Goal: Task Accomplishment & Management: Complete application form

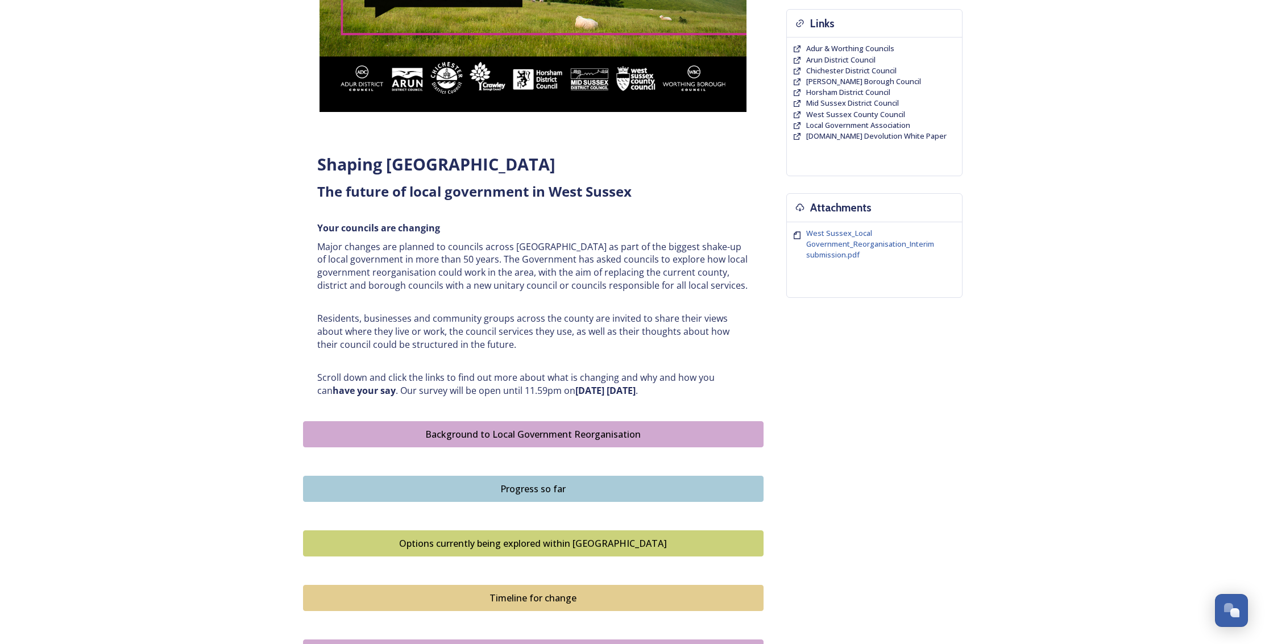
scroll to position [279, 0]
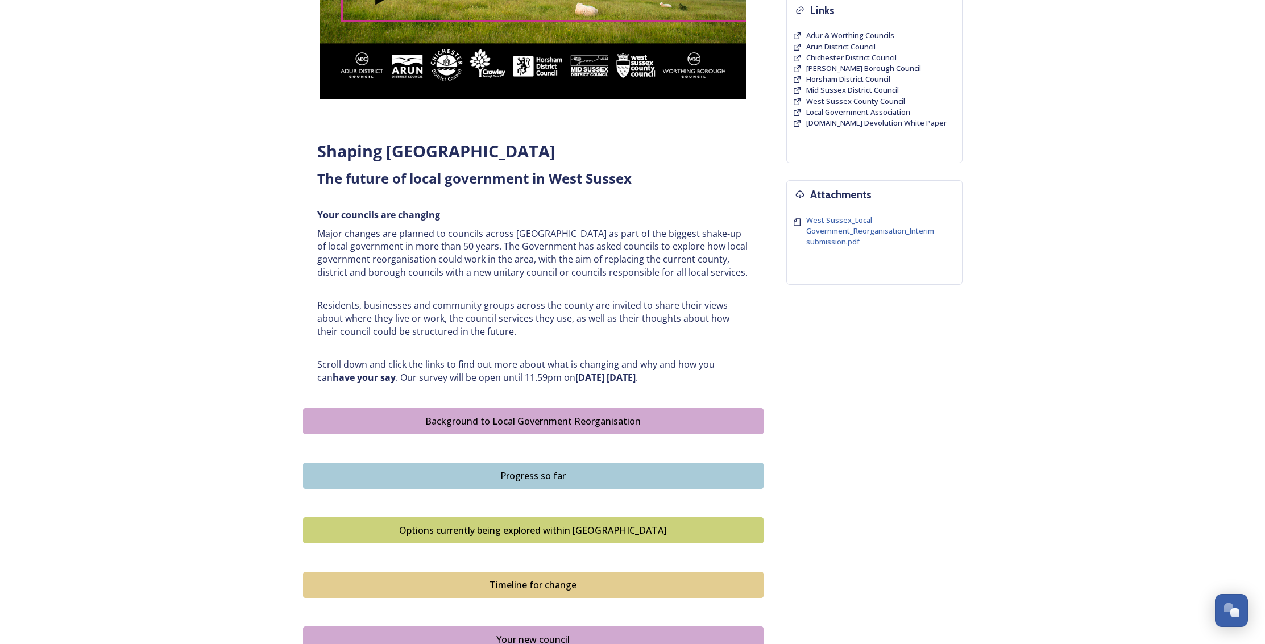
click at [530, 420] on div "Background to Local Government Reorganisation" at bounding box center [533, 421] width 448 height 14
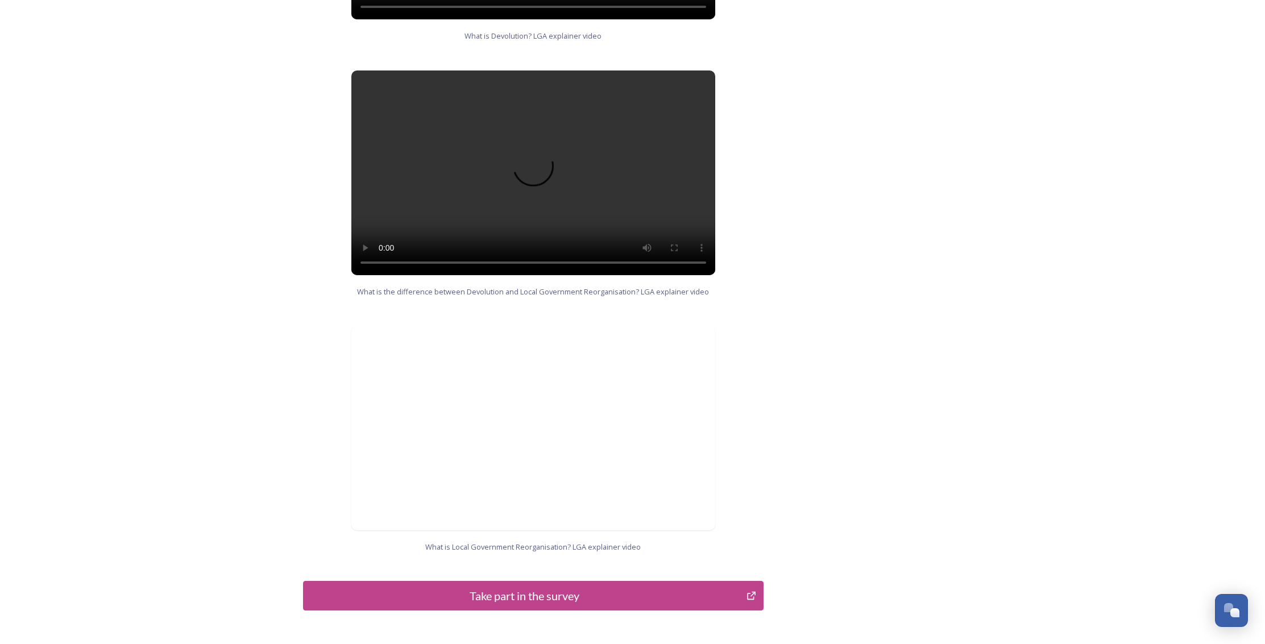
scroll to position [967, 0]
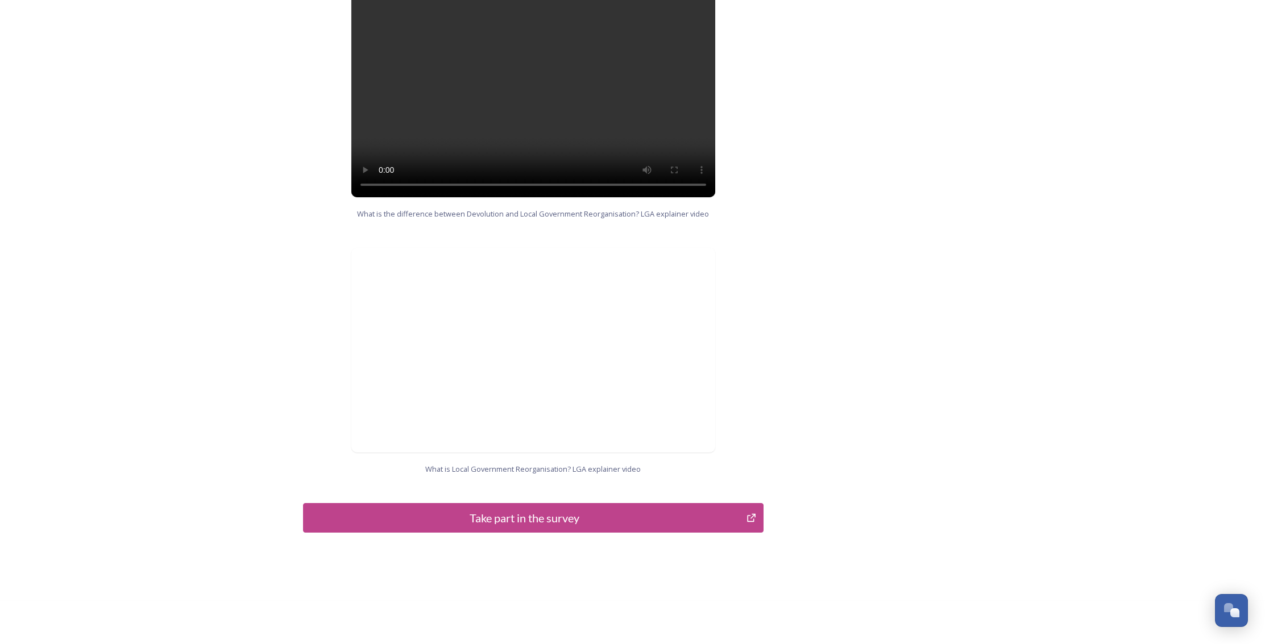
click at [528, 509] on div "Take part in the survey" at bounding box center [524, 517] width 431 height 17
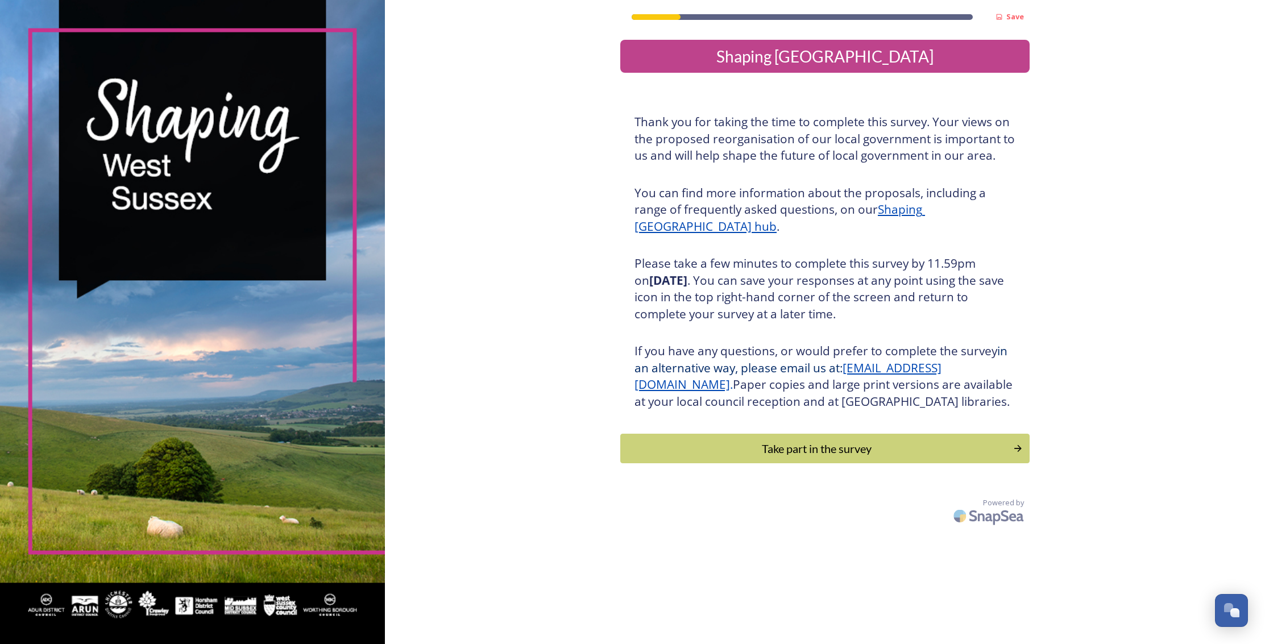
click at [770, 457] on div "Take part in the survey" at bounding box center [816, 448] width 380 height 17
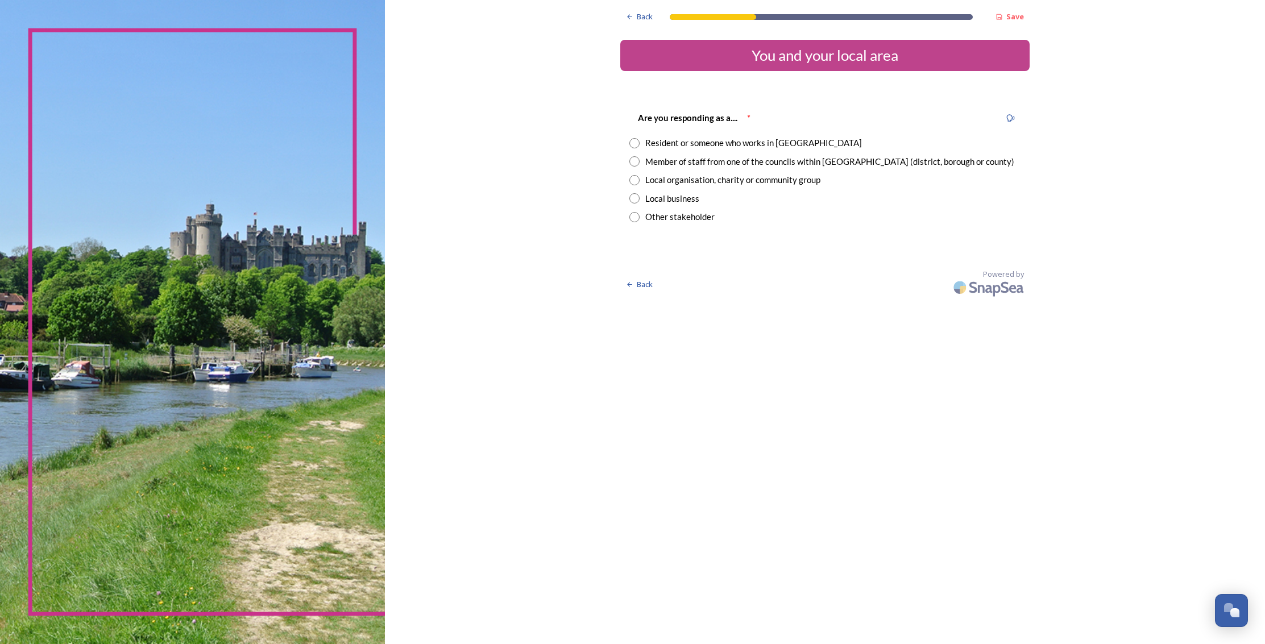
click at [637, 142] on input "radio" at bounding box center [634, 143] width 10 height 10
radio input "true"
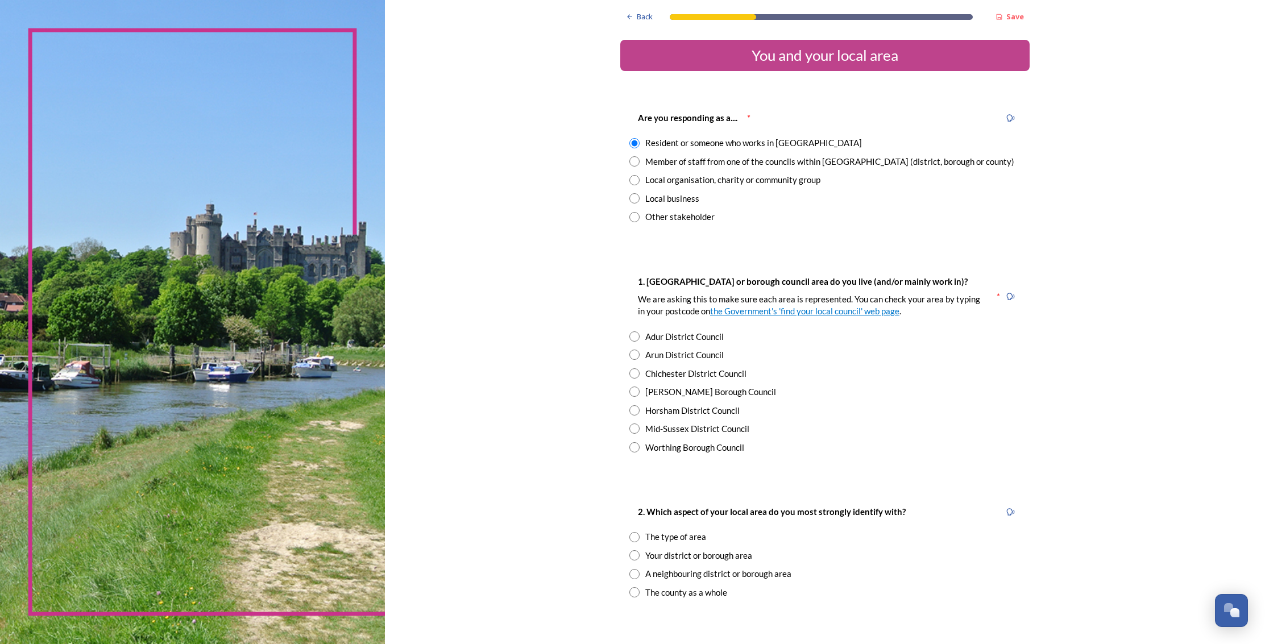
click at [634, 354] on input "radio" at bounding box center [634, 355] width 10 height 10
radio input "true"
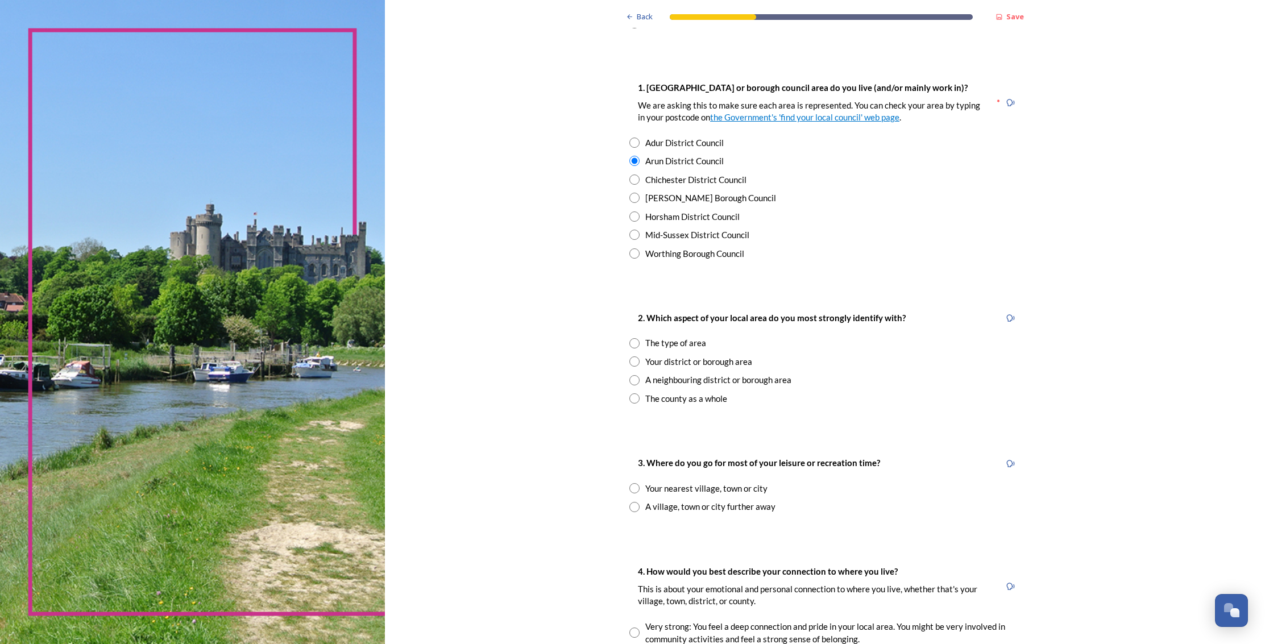
scroll to position [195, 0]
click at [632, 400] on input "radio" at bounding box center [634, 397] width 10 height 10
radio input "true"
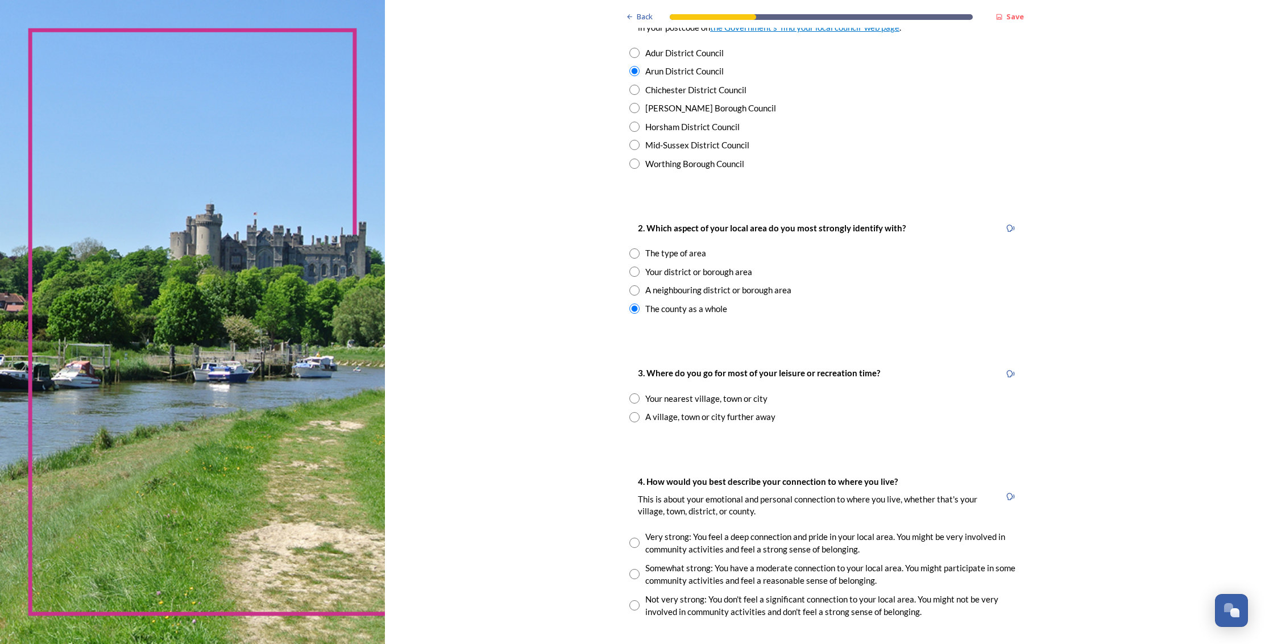
scroll to position [296, 0]
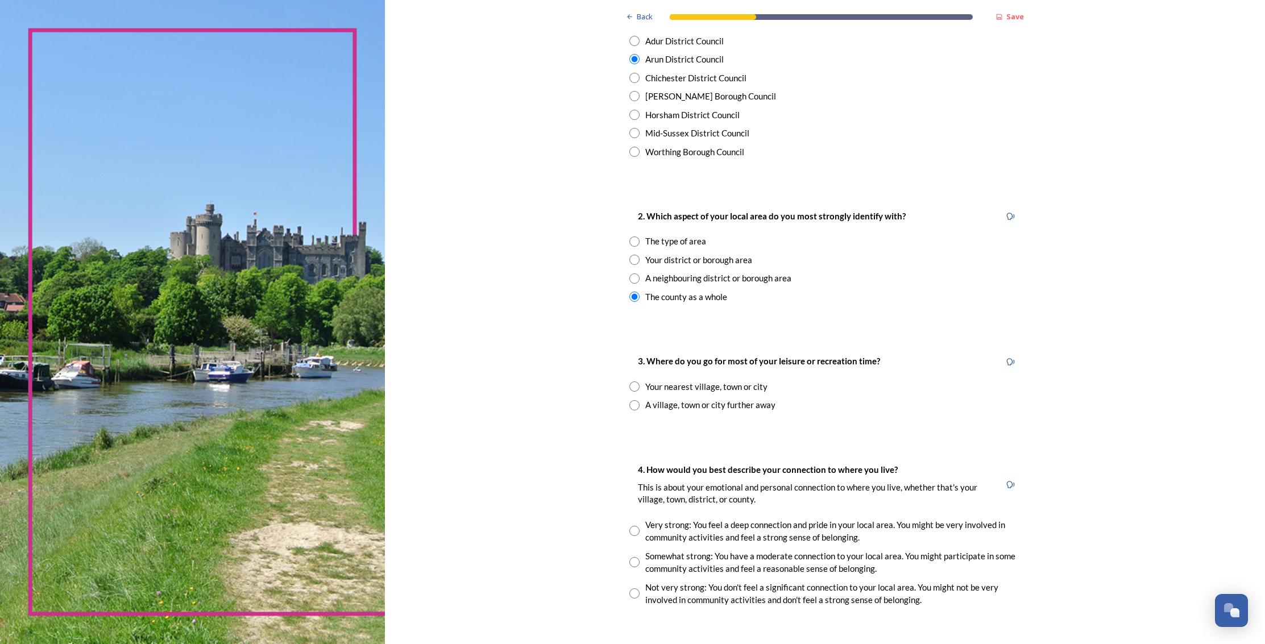
click at [637, 405] on input "radio" at bounding box center [634, 405] width 10 height 10
radio input "true"
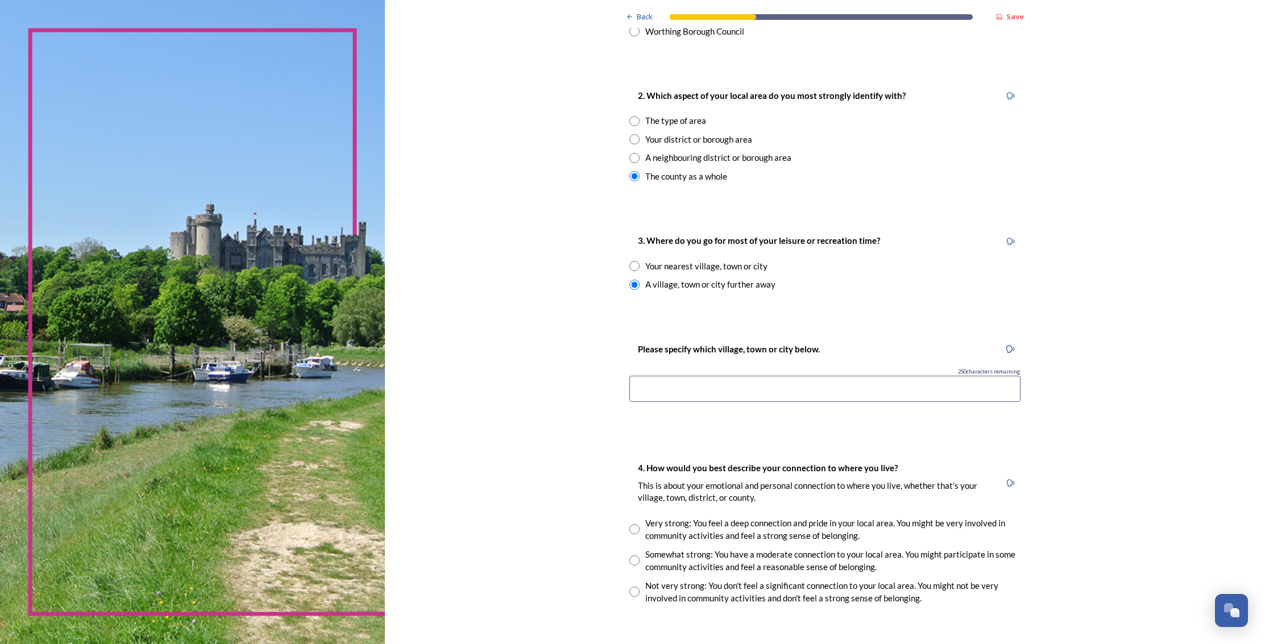
scroll to position [425, 0]
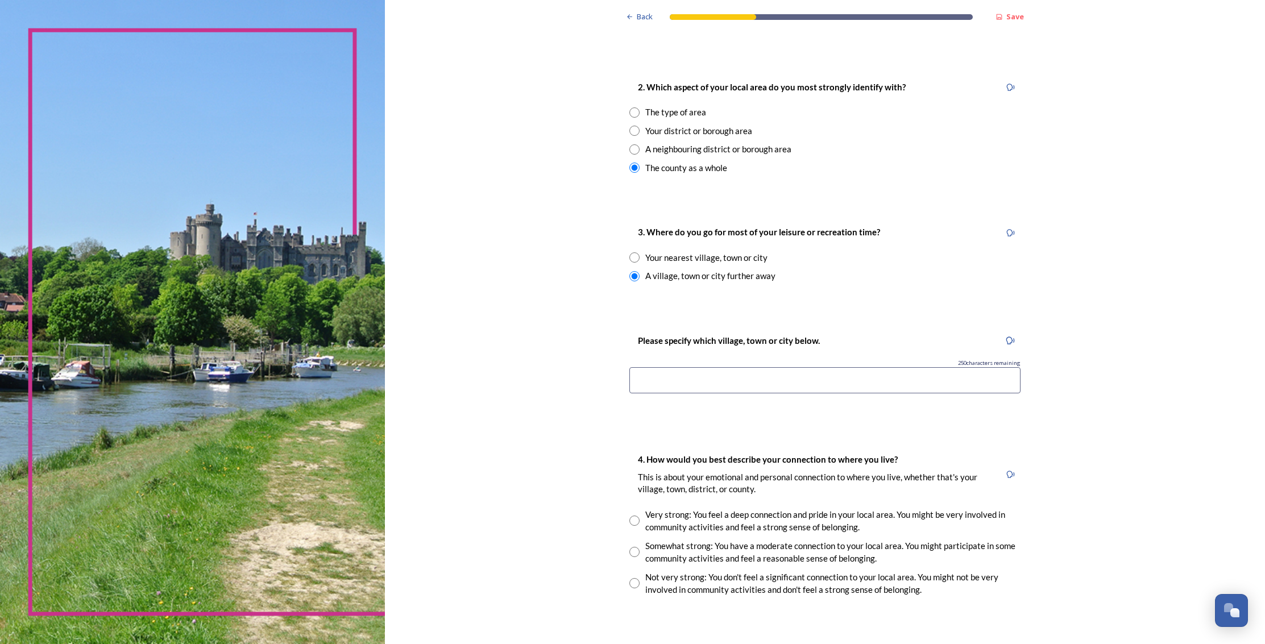
click at [631, 255] on input "radio" at bounding box center [634, 257] width 10 height 10
radio input "true"
click at [637, 276] on input "radio" at bounding box center [634, 276] width 10 height 10
radio input "true"
click at [700, 382] on input at bounding box center [824, 380] width 391 height 26
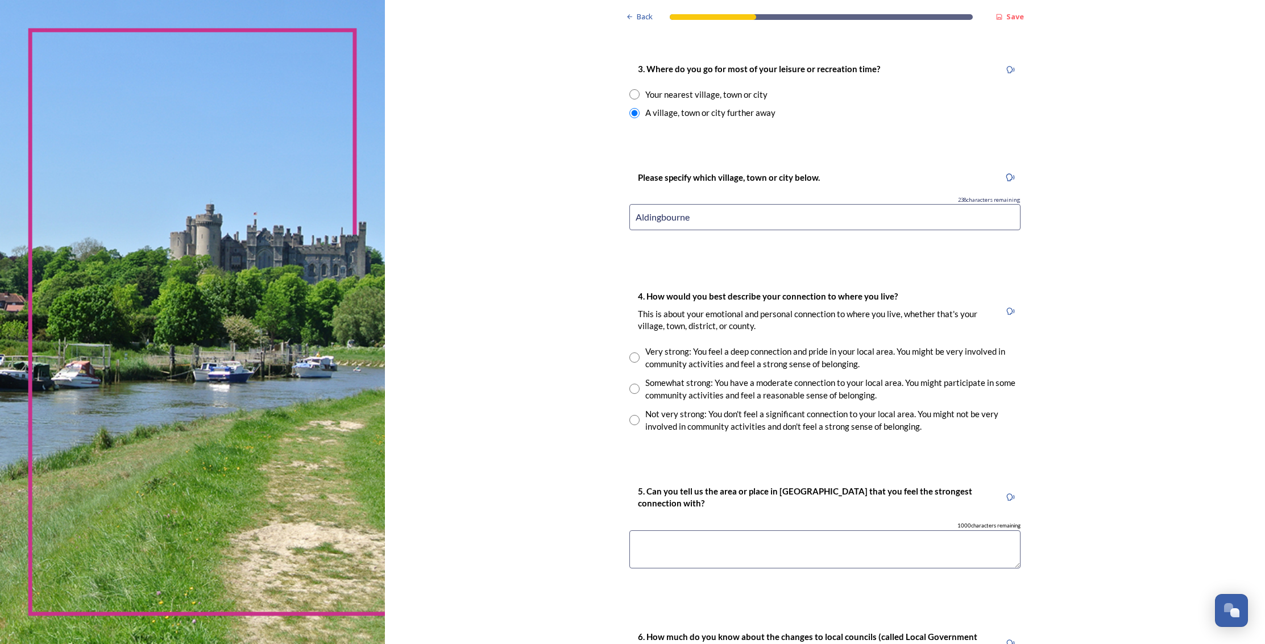
scroll to position [599, 0]
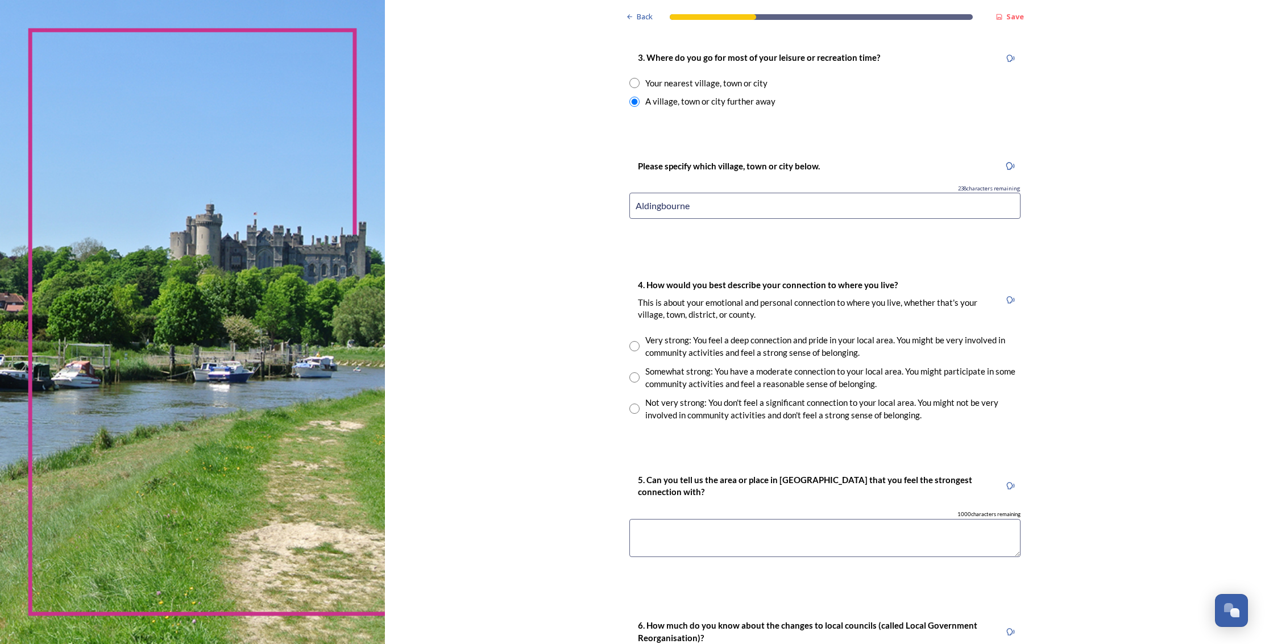
type input "Aldingbourne"
click at [636, 377] on input "radio" at bounding box center [634, 377] width 10 height 10
radio input "true"
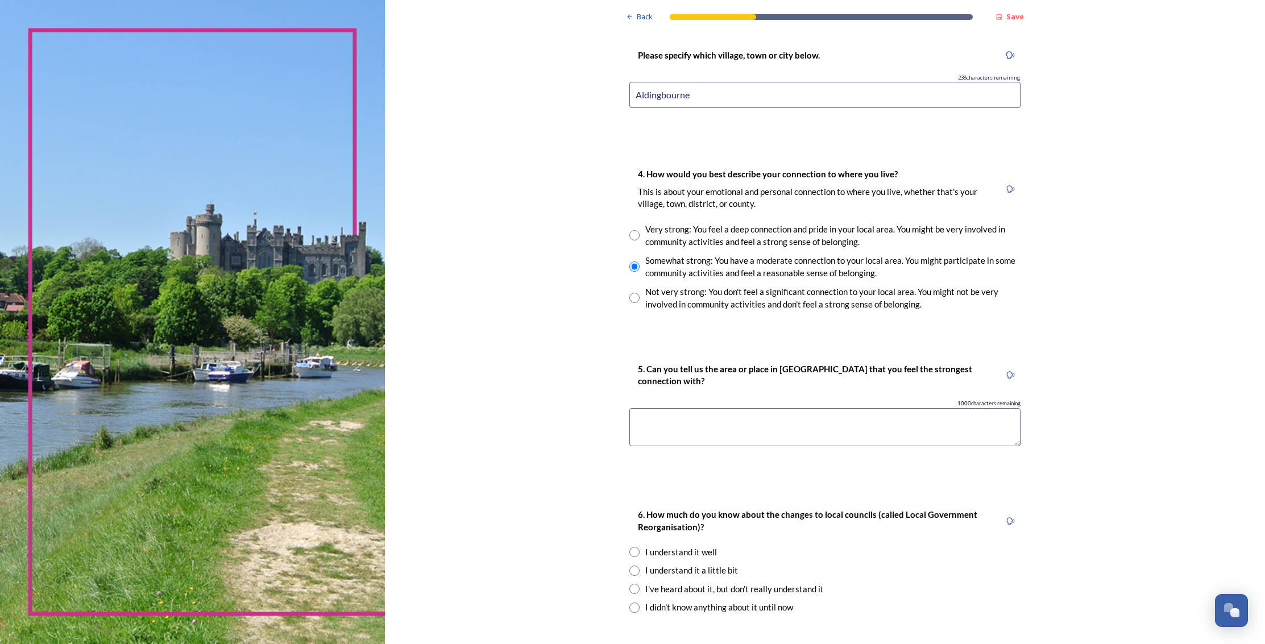
scroll to position [742, 0]
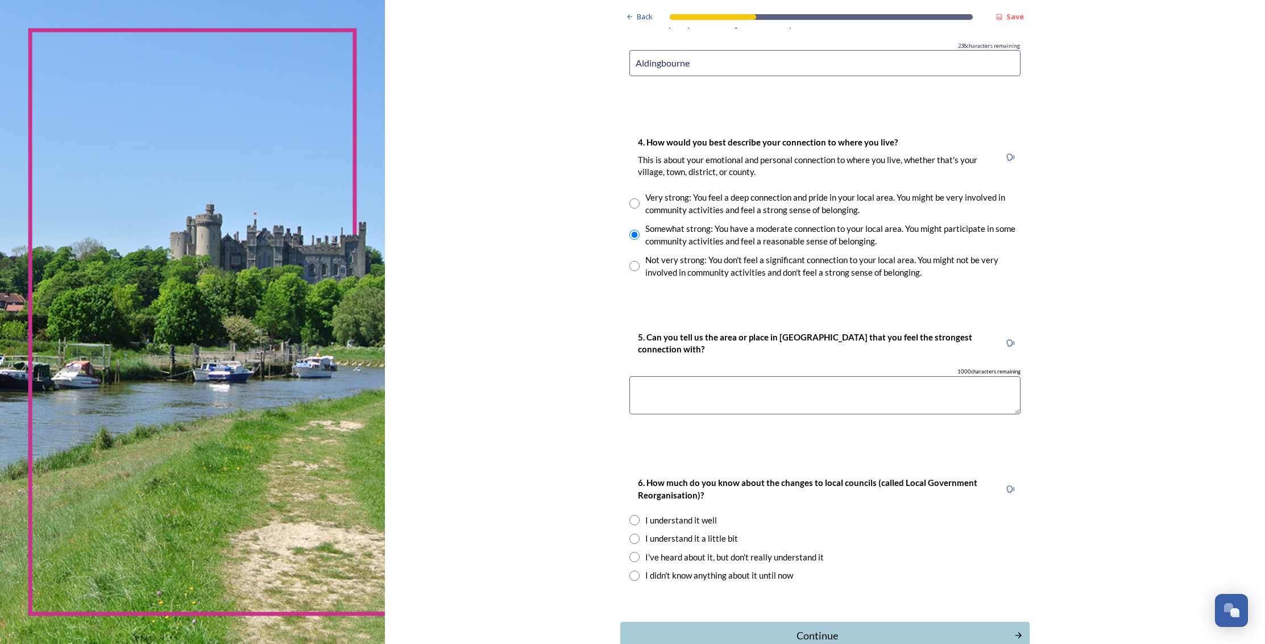
click at [686, 388] on textarea at bounding box center [824, 395] width 391 height 38
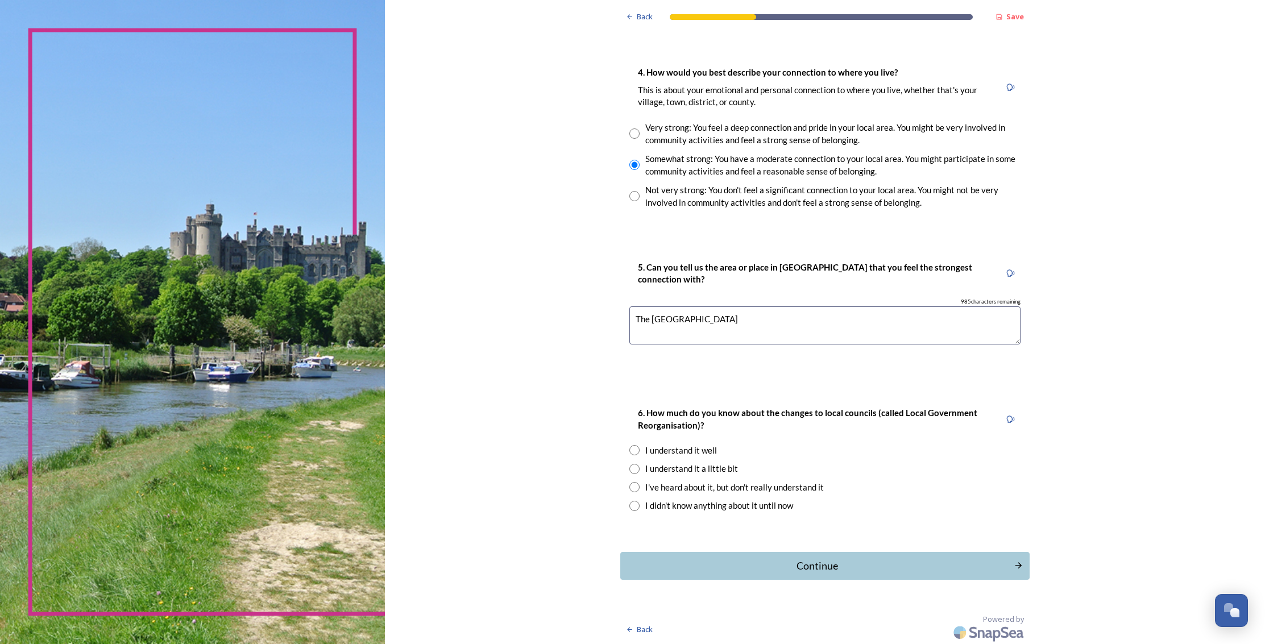
type textarea "The [GEOGRAPHIC_DATA]"
click at [633, 467] on input "radio" at bounding box center [634, 469] width 10 height 10
radio input "true"
click at [819, 567] on div "Continue" at bounding box center [816, 565] width 381 height 15
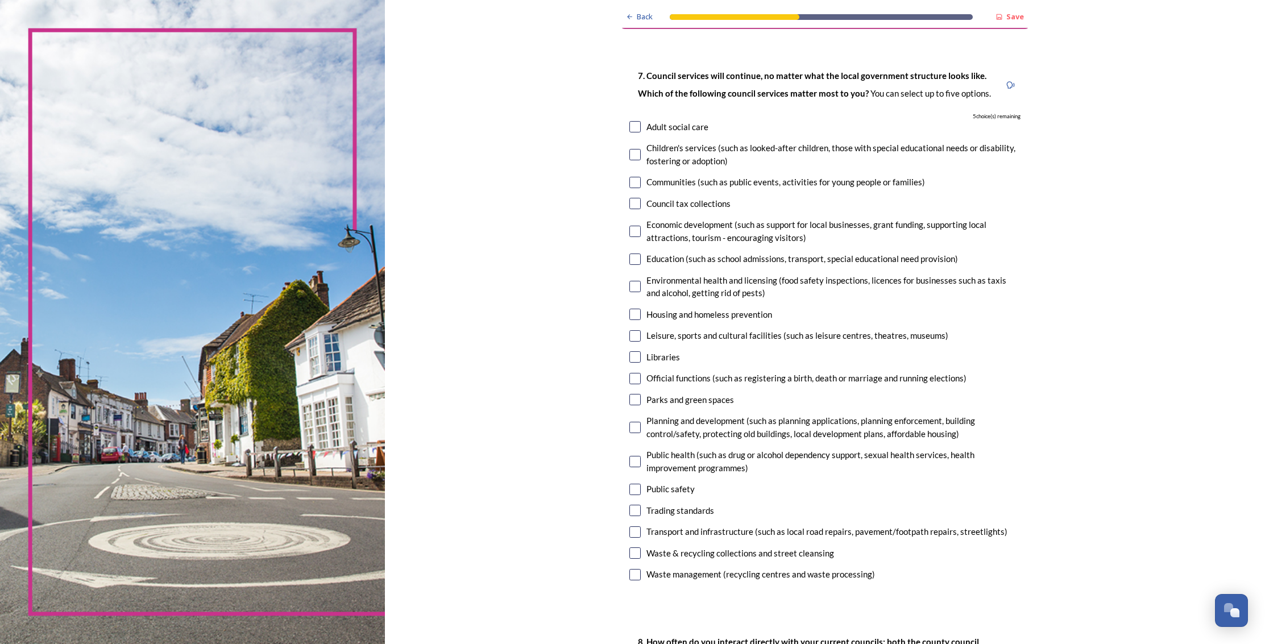
scroll to position [40, 0]
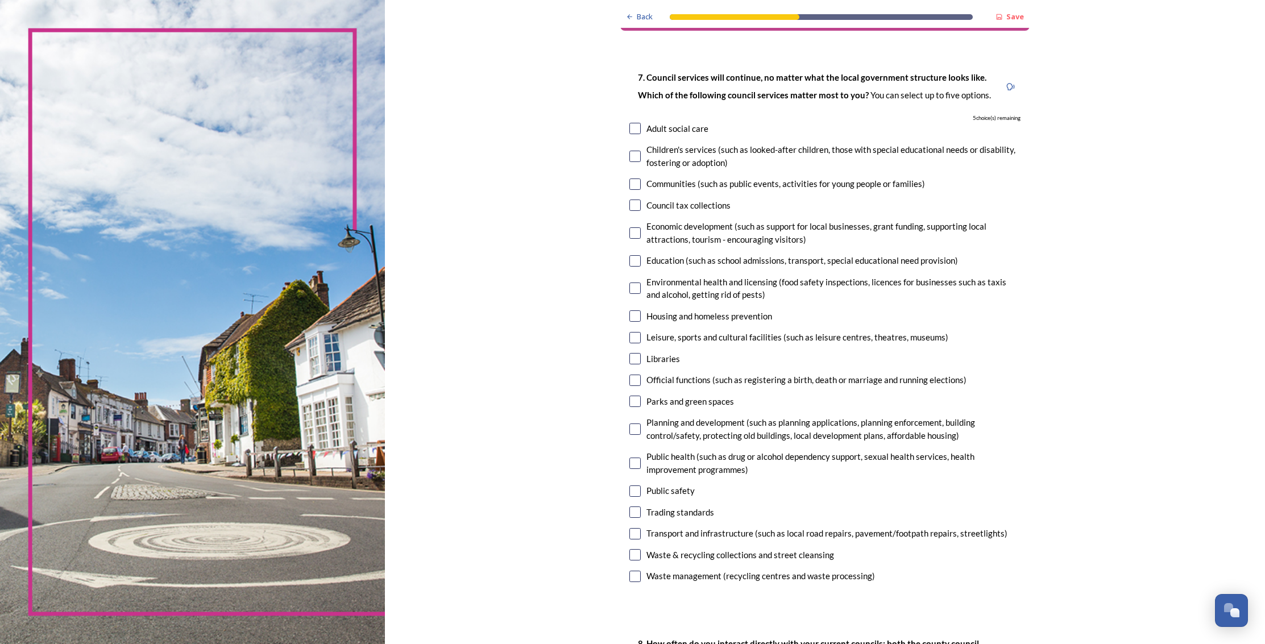
click at [634, 127] on input "checkbox" at bounding box center [634, 128] width 11 height 11
checkbox input "true"
click at [633, 156] on input "checkbox" at bounding box center [634, 156] width 11 height 11
checkbox input "true"
click at [638, 316] on input "checkbox" at bounding box center [634, 315] width 11 height 11
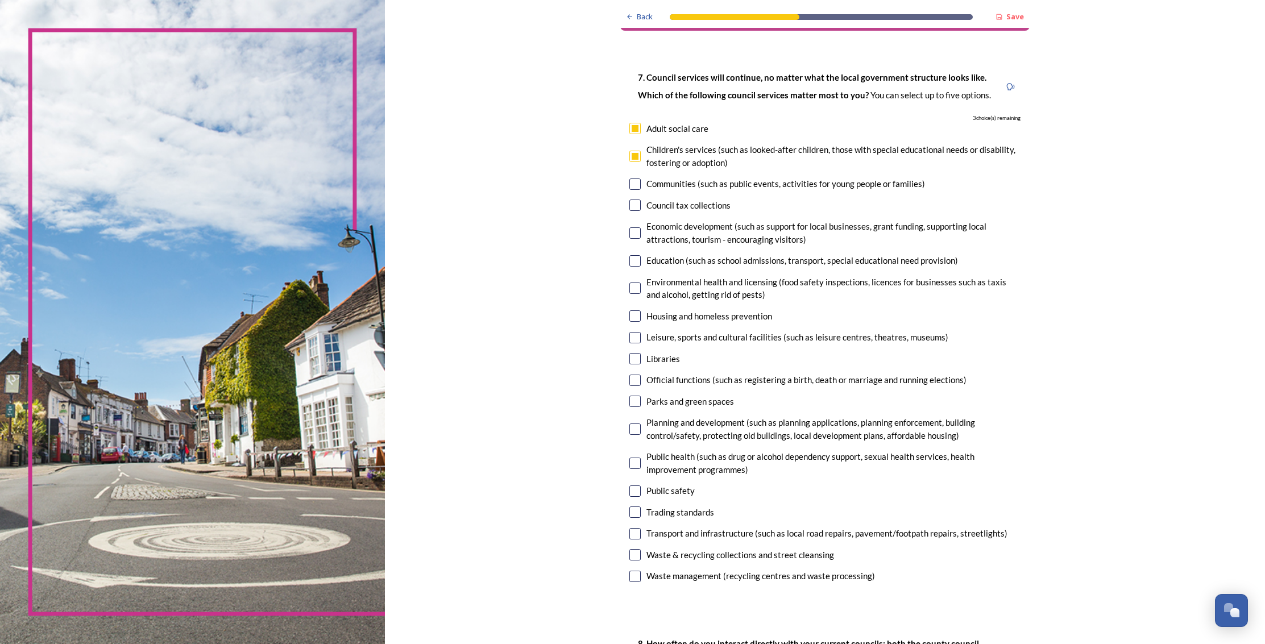
checkbox input "true"
click at [633, 357] on input "checkbox" at bounding box center [634, 358] width 11 height 11
checkbox input "true"
click at [634, 533] on input "checkbox" at bounding box center [634, 533] width 11 height 11
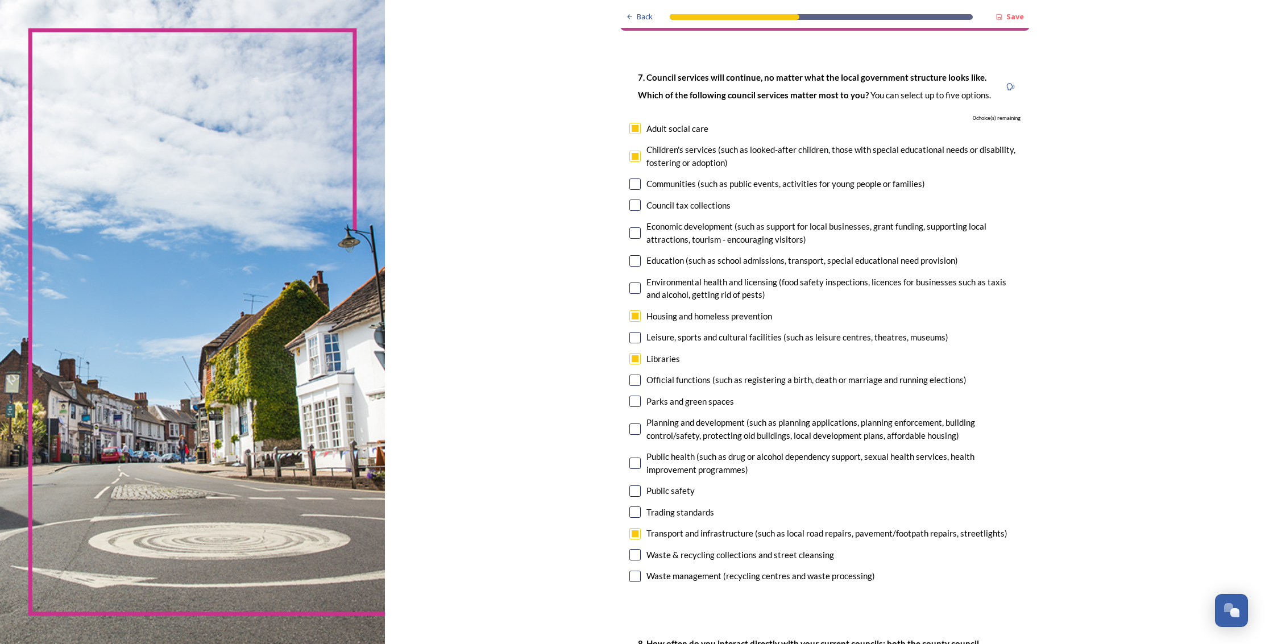
checkbox input "false"
click at [634, 232] on input "checkbox" at bounding box center [634, 232] width 11 height 11
checkbox input "true"
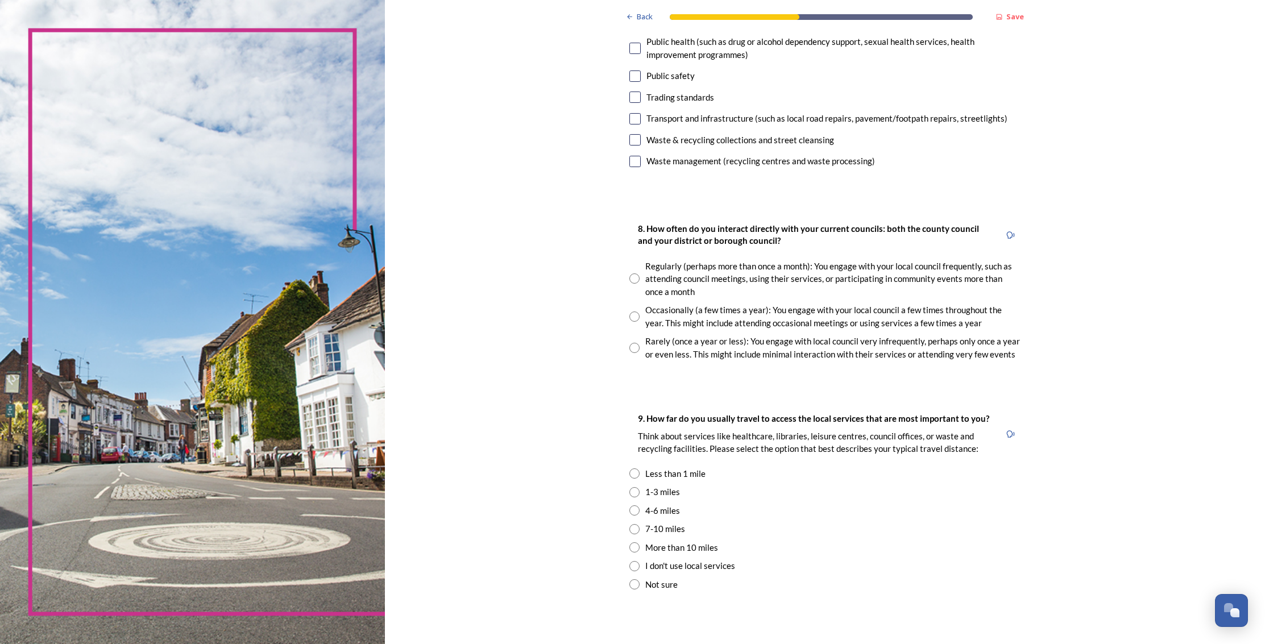
scroll to position [482, 0]
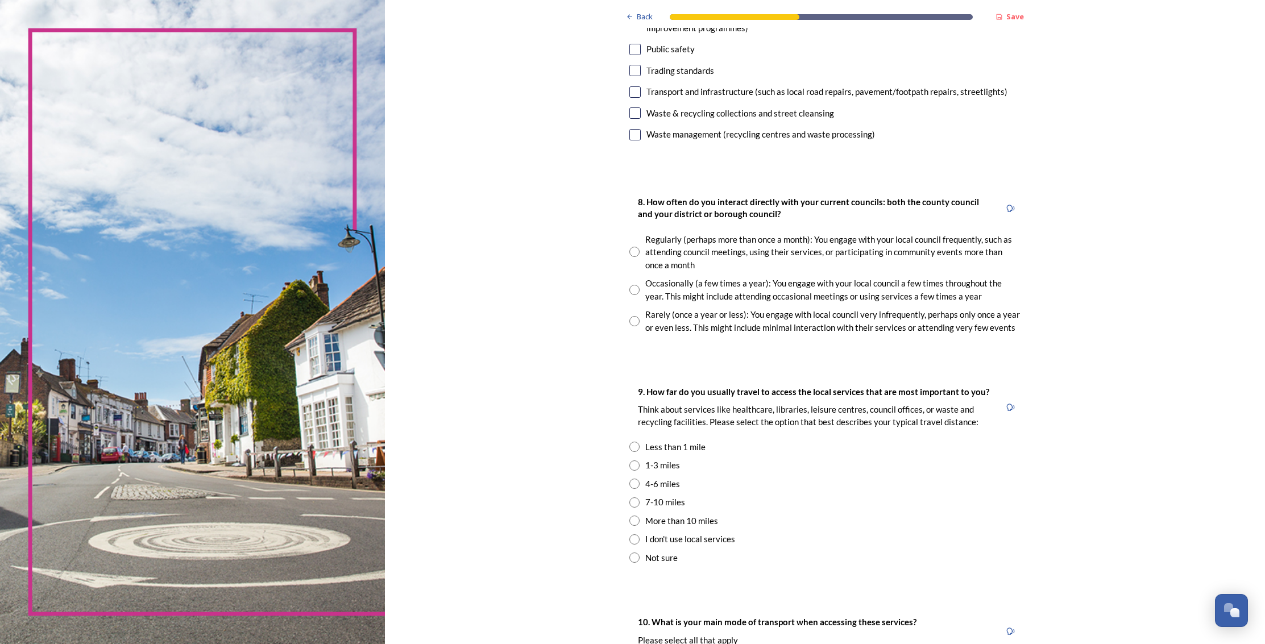
click at [637, 325] on input "radio" at bounding box center [634, 321] width 10 height 10
radio input "true"
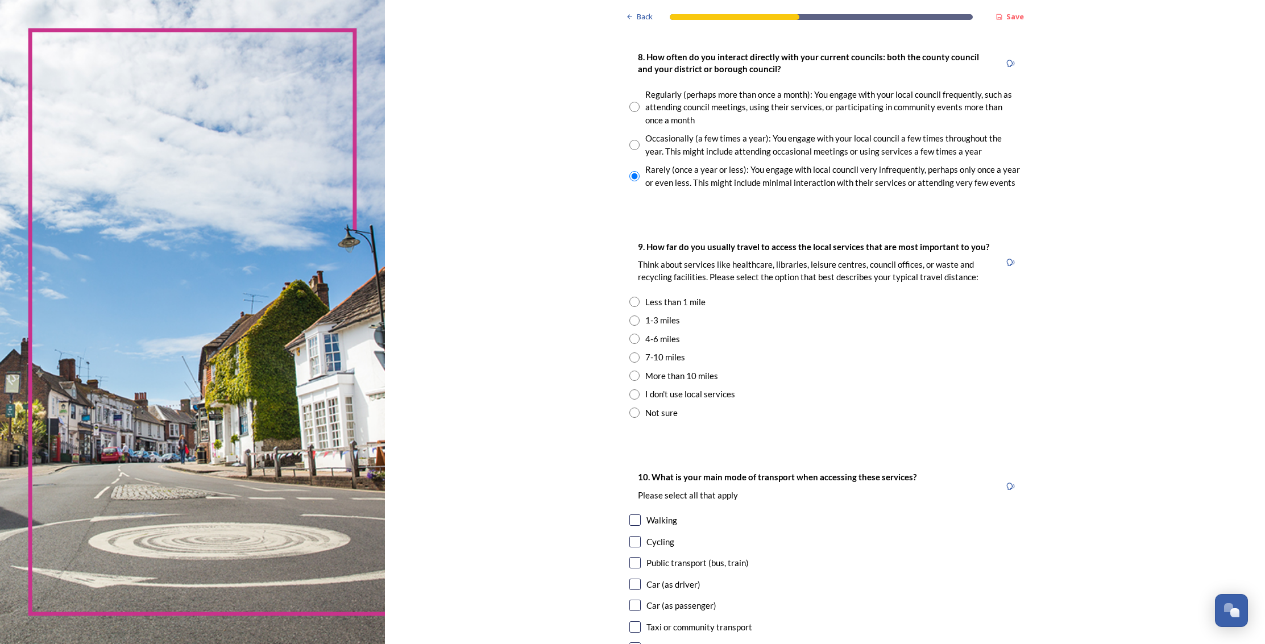
scroll to position [635, 0]
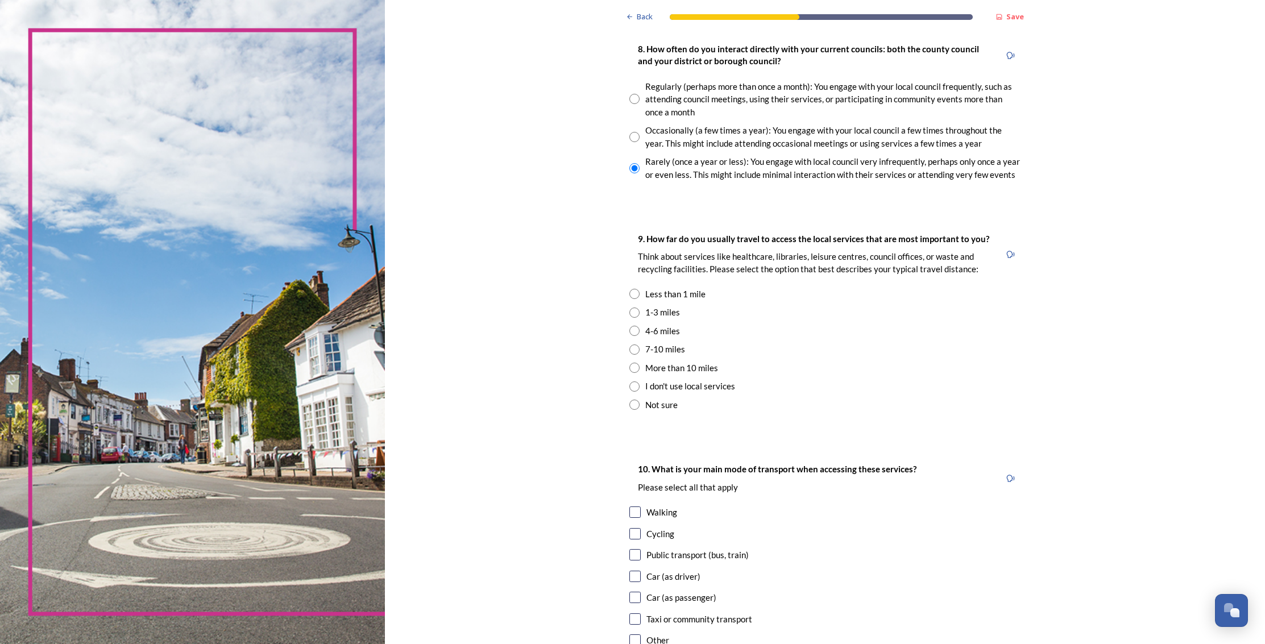
click at [633, 348] on input "radio" at bounding box center [634, 349] width 10 height 10
radio input "true"
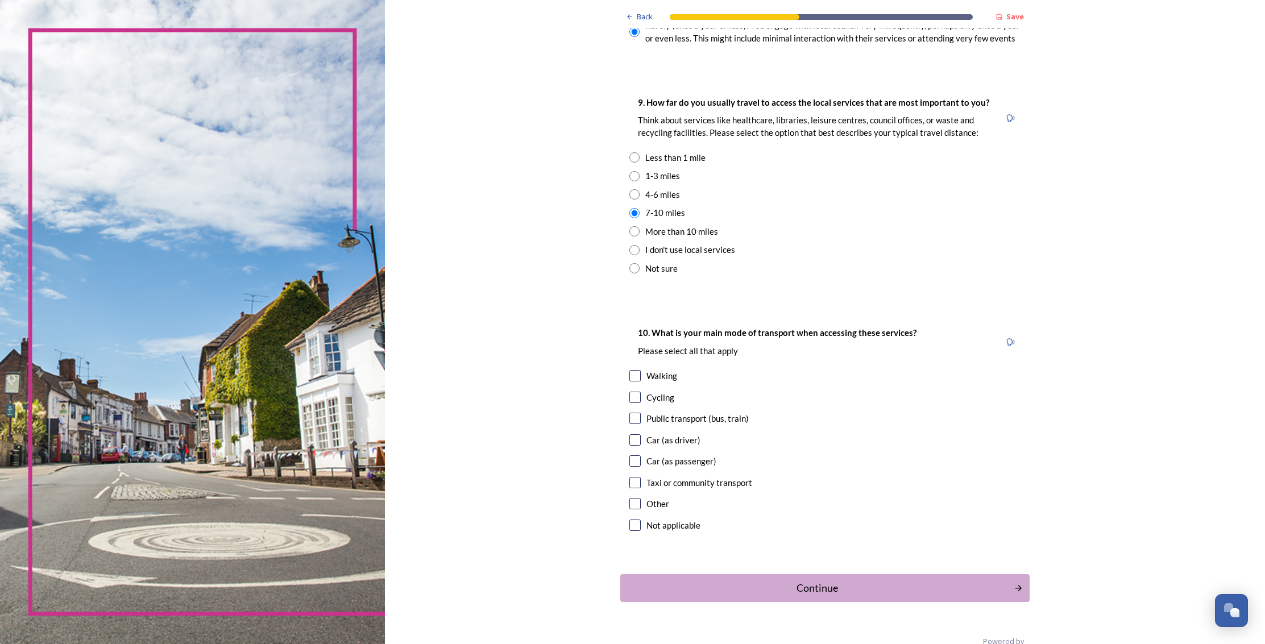
scroll to position [795, 0]
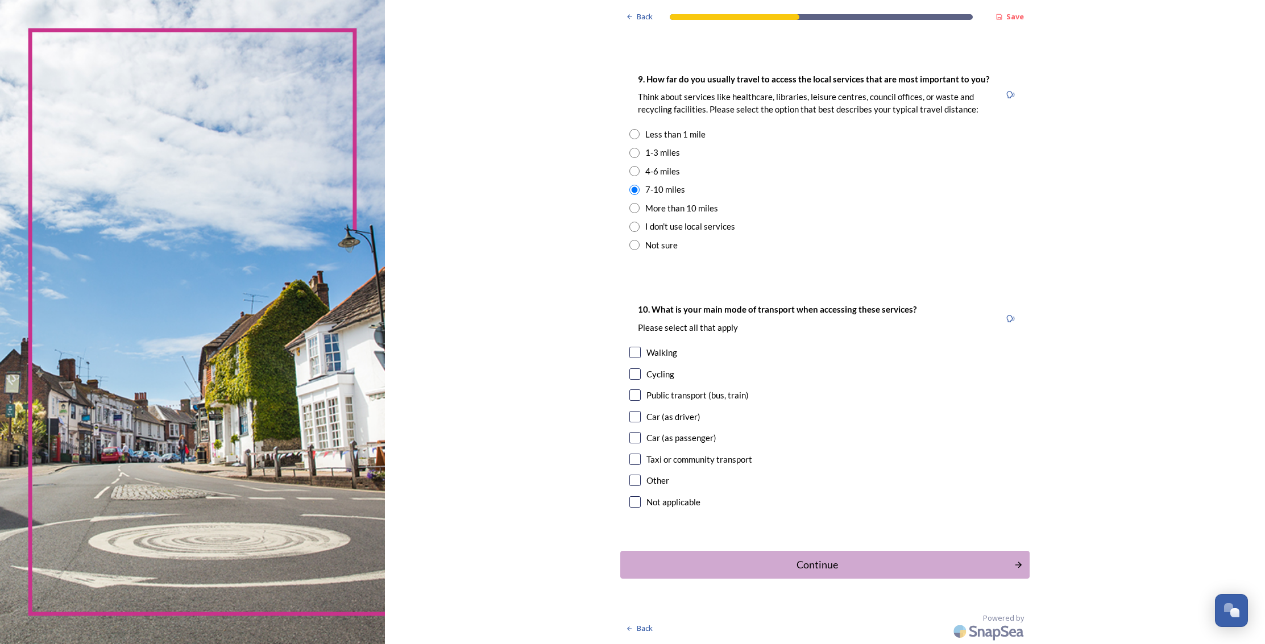
click at [633, 413] on input "checkbox" at bounding box center [634, 416] width 11 height 11
checkbox input "true"
click at [822, 567] on div "Continue" at bounding box center [816, 564] width 381 height 15
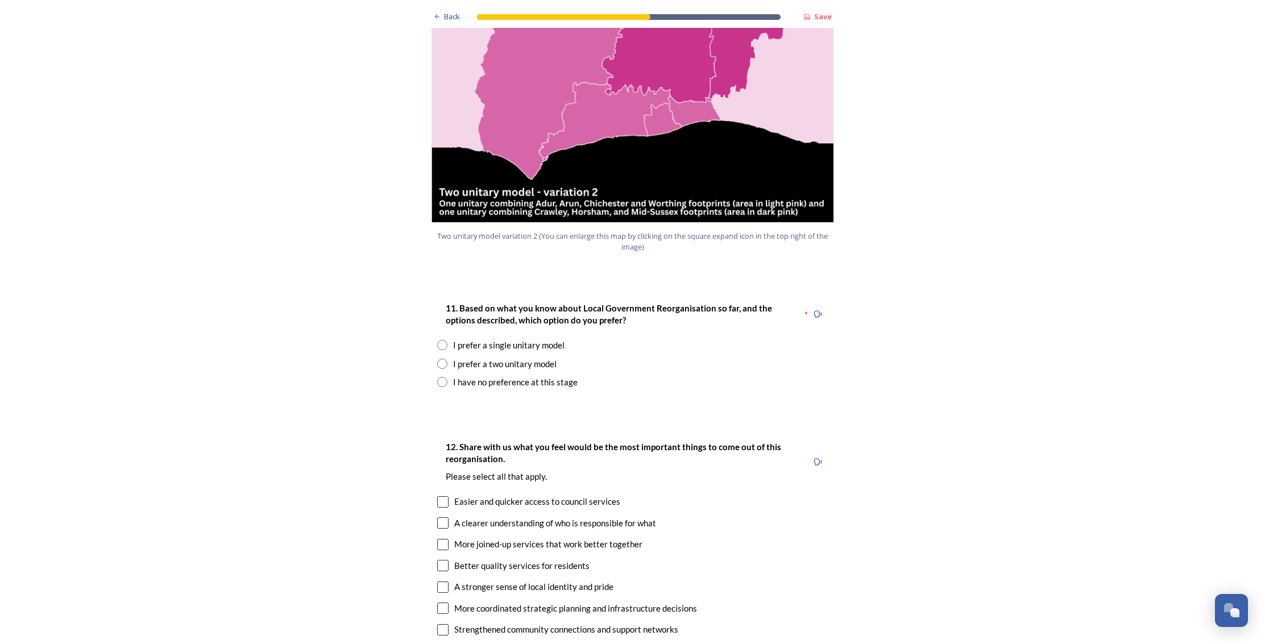
scroll to position [1323, 0]
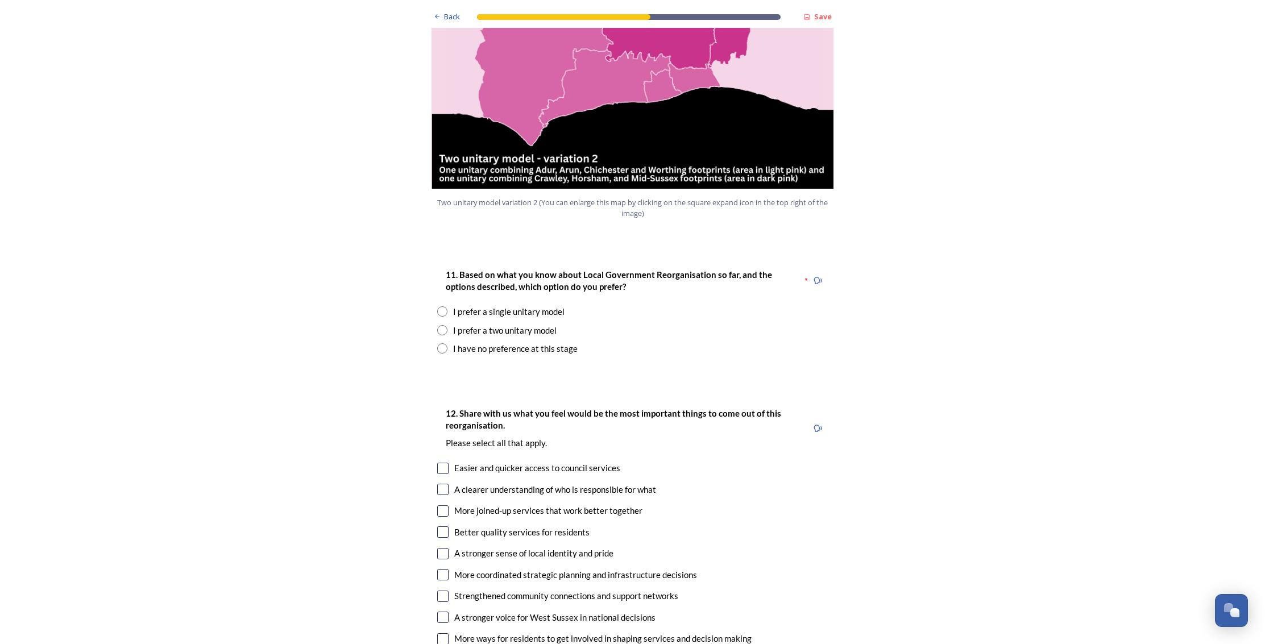
click at [498, 305] on div "I prefer a single unitary model" at bounding box center [508, 311] width 111 height 13
radio input "true"
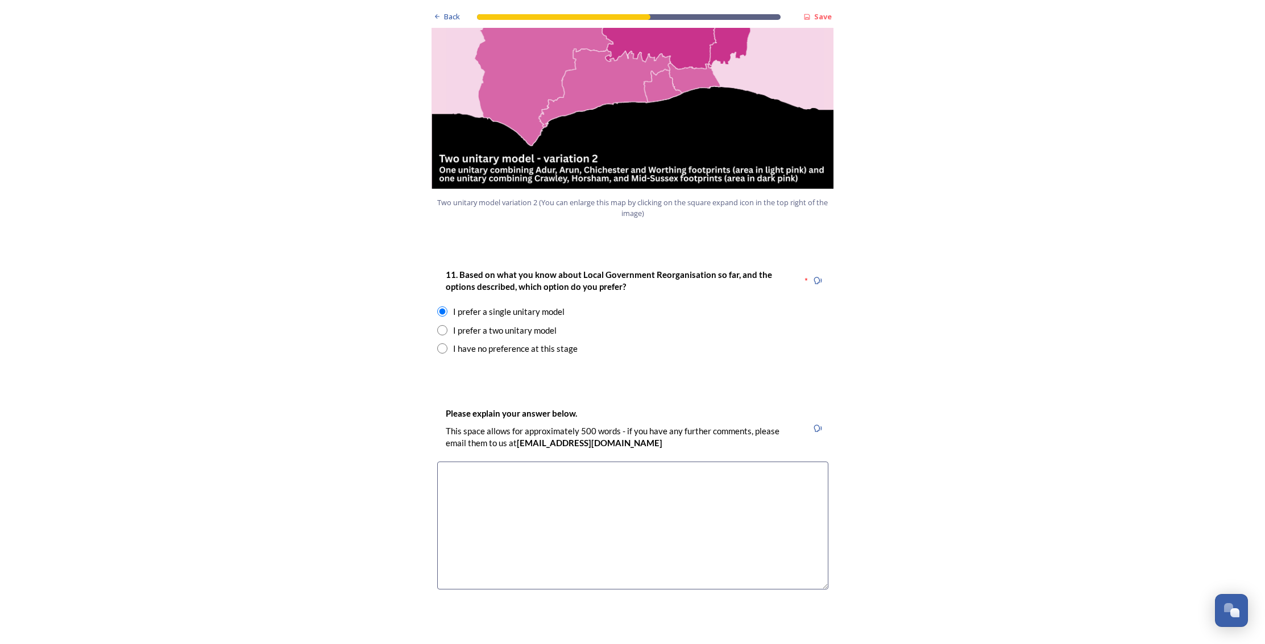
click at [555, 462] on textarea at bounding box center [632, 526] width 391 height 128
click at [550, 462] on textarea "Provided there remains local delivery of services" at bounding box center [632, 526] width 391 height 128
click at [702, 462] on textarea "Provided there remains local provision and delivery of services" at bounding box center [632, 526] width 391 height 128
click at [695, 462] on textarea "Provided there remains local provision and delivery of services, it amkes sense…" at bounding box center [632, 526] width 391 height 128
click at [559, 462] on textarea "Provided there remains local provision and delivery of services, it makes sense…" at bounding box center [632, 526] width 391 height 128
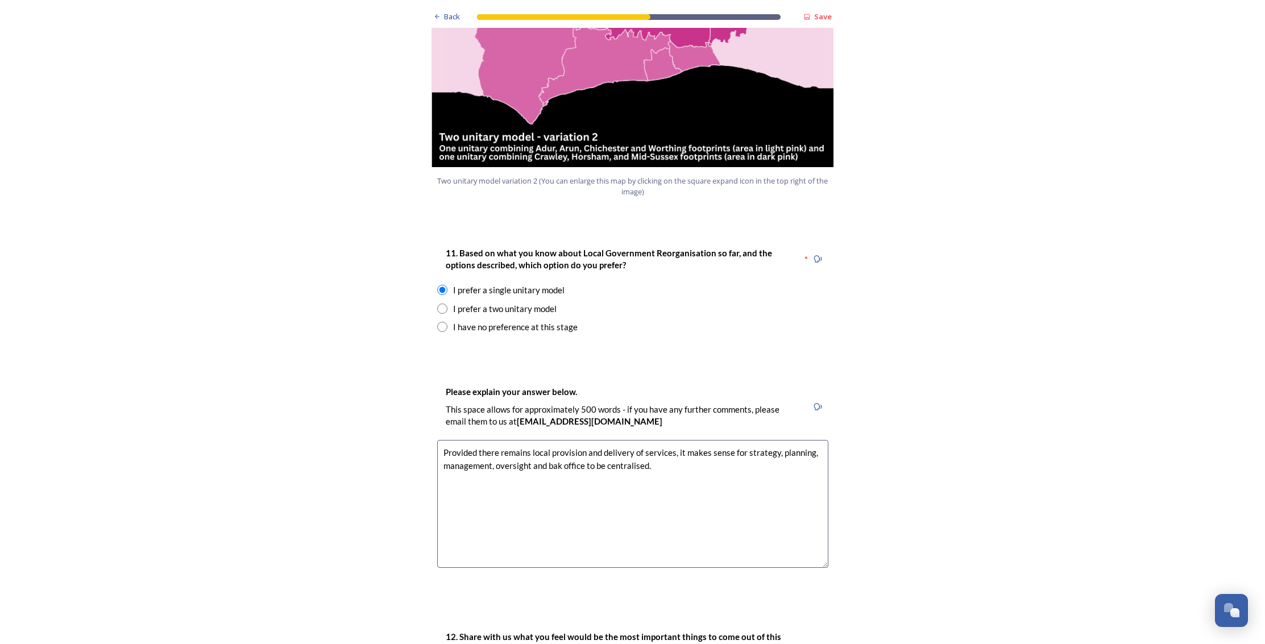
scroll to position [1400, 0]
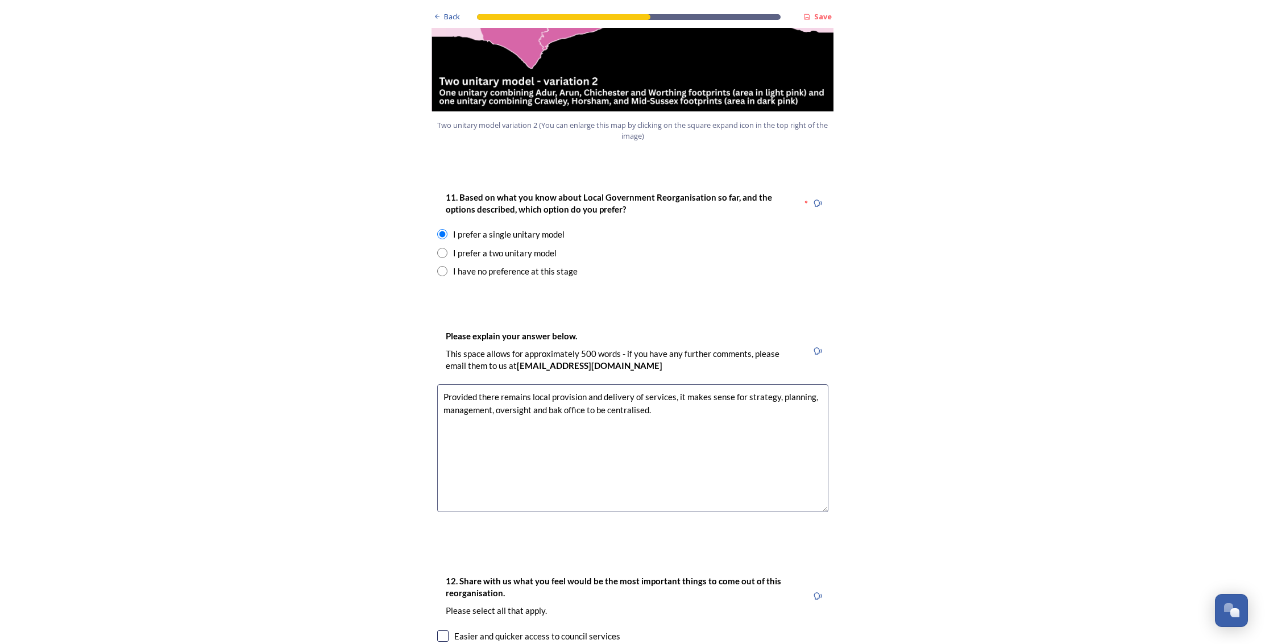
click at [555, 384] on textarea "Provided there remains local provision and delivery of services, it makes sense…" at bounding box center [632, 448] width 391 height 128
click at [710, 384] on textarea "Provided there remains local provision and delivery of services, it makes sense…" at bounding box center [632, 448] width 391 height 128
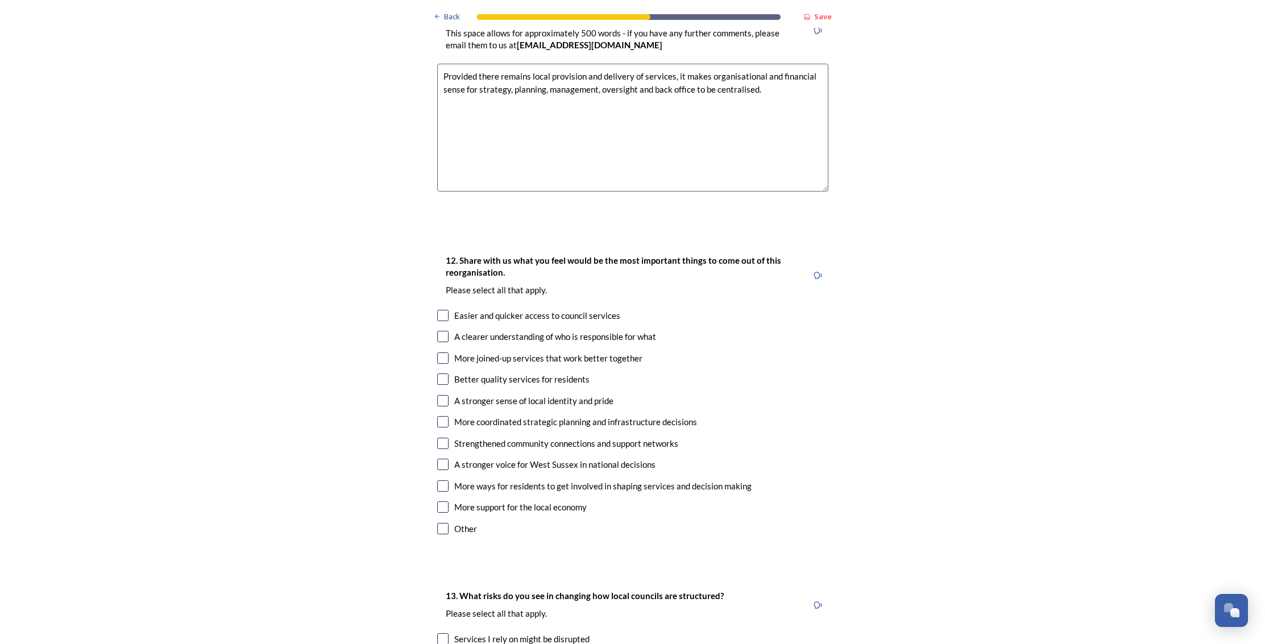
scroll to position [1734, 0]
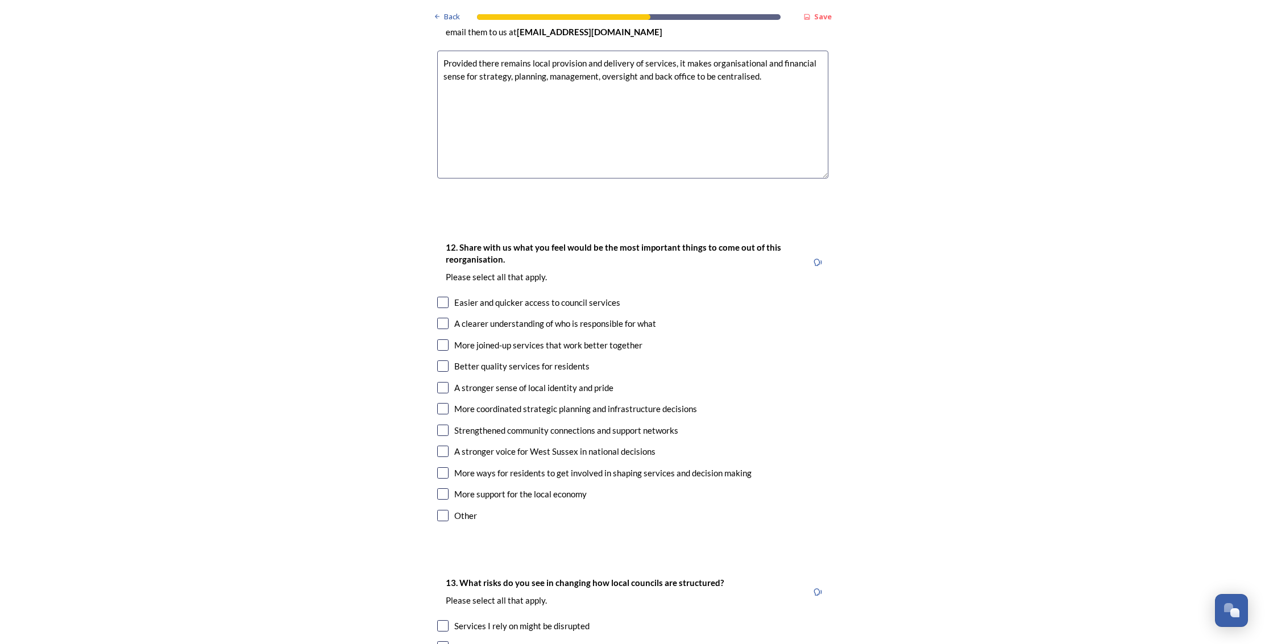
type textarea "Provided there remains local provision and delivery of services, it makes organ…"
click at [441, 339] on input "checkbox" at bounding box center [442, 344] width 11 height 11
checkbox input "true"
click at [442, 360] on input "checkbox" at bounding box center [442, 365] width 11 height 11
checkbox input "true"
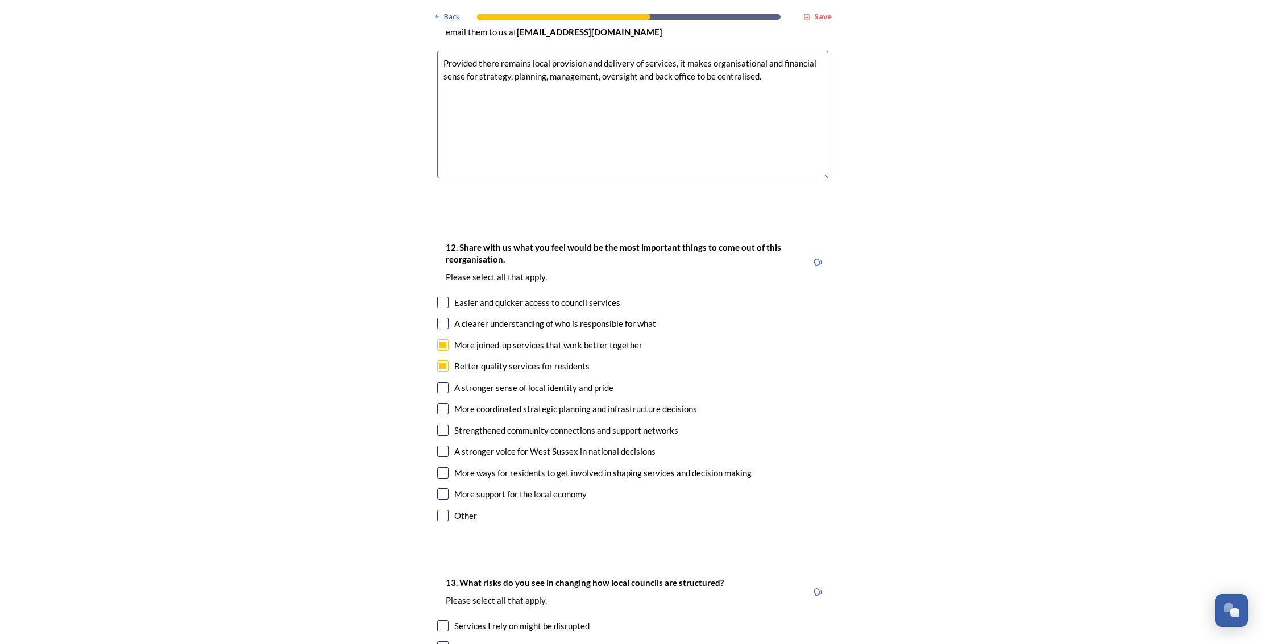
click at [443, 446] on input "checkbox" at bounding box center [442, 451] width 11 height 11
checkbox input "true"
click at [444, 297] on input "checkbox" at bounding box center [442, 302] width 11 height 11
checkbox input "true"
click at [441, 403] on input "checkbox" at bounding box center [442, 408] width 11 height 11
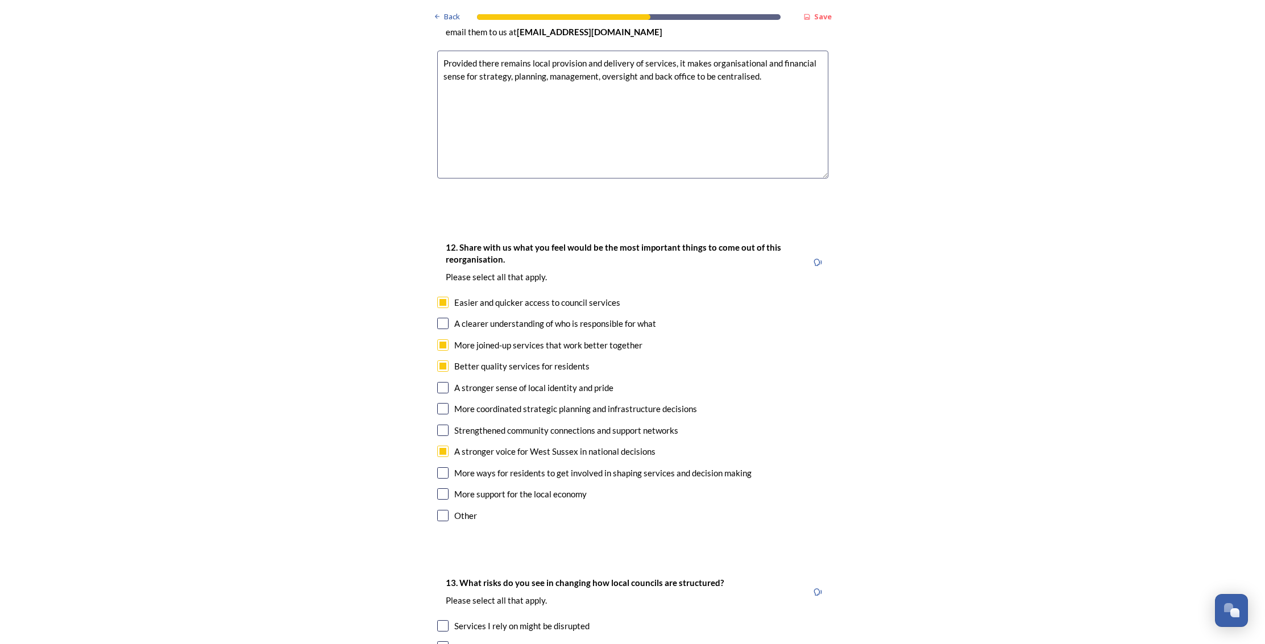
checkbox input "true"
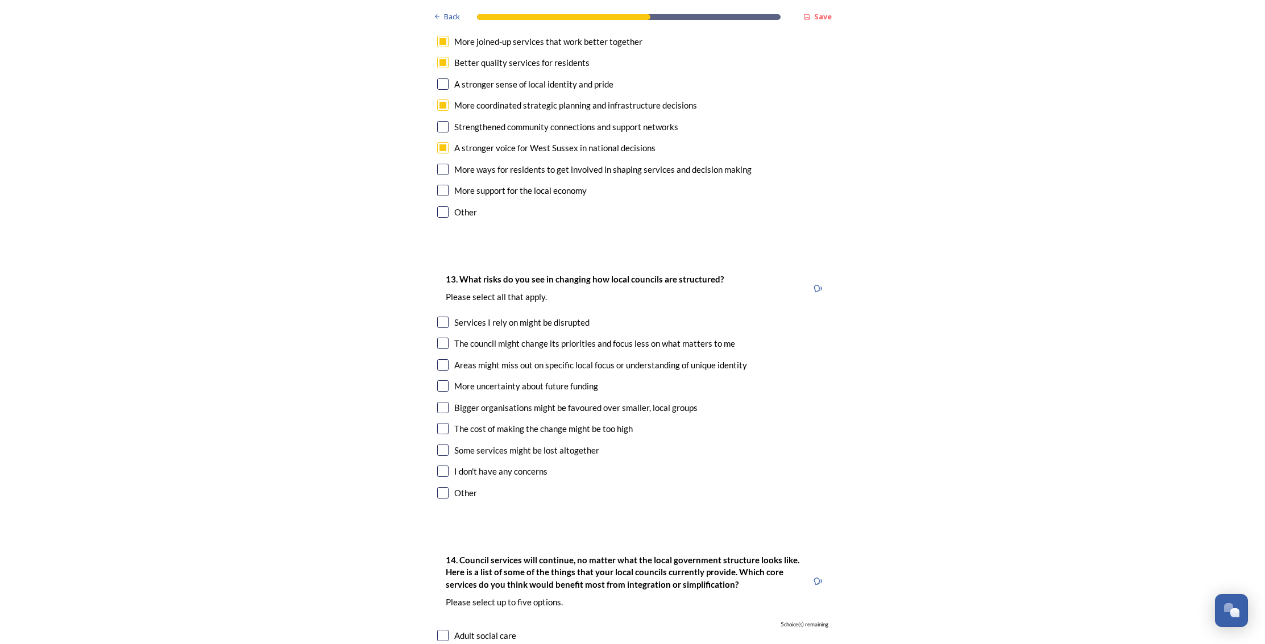
scroll to position [2056, 0]
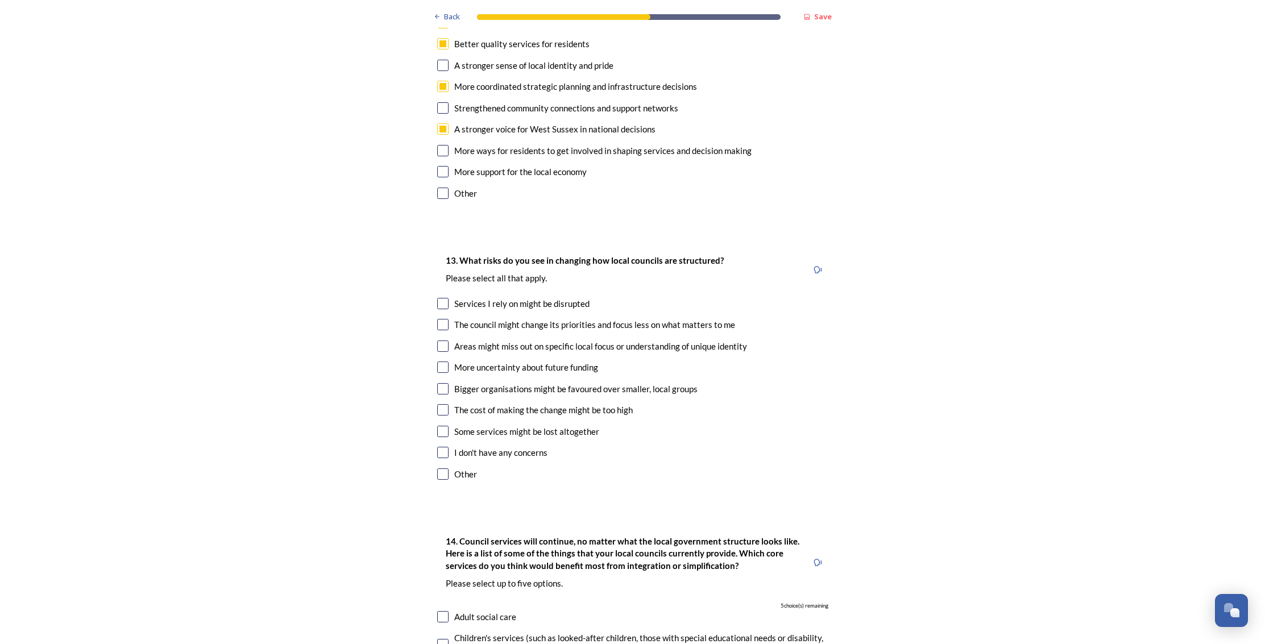
click at [443, 426] on input "checkbox" at bounding box center [442, 431] width 11 height 11
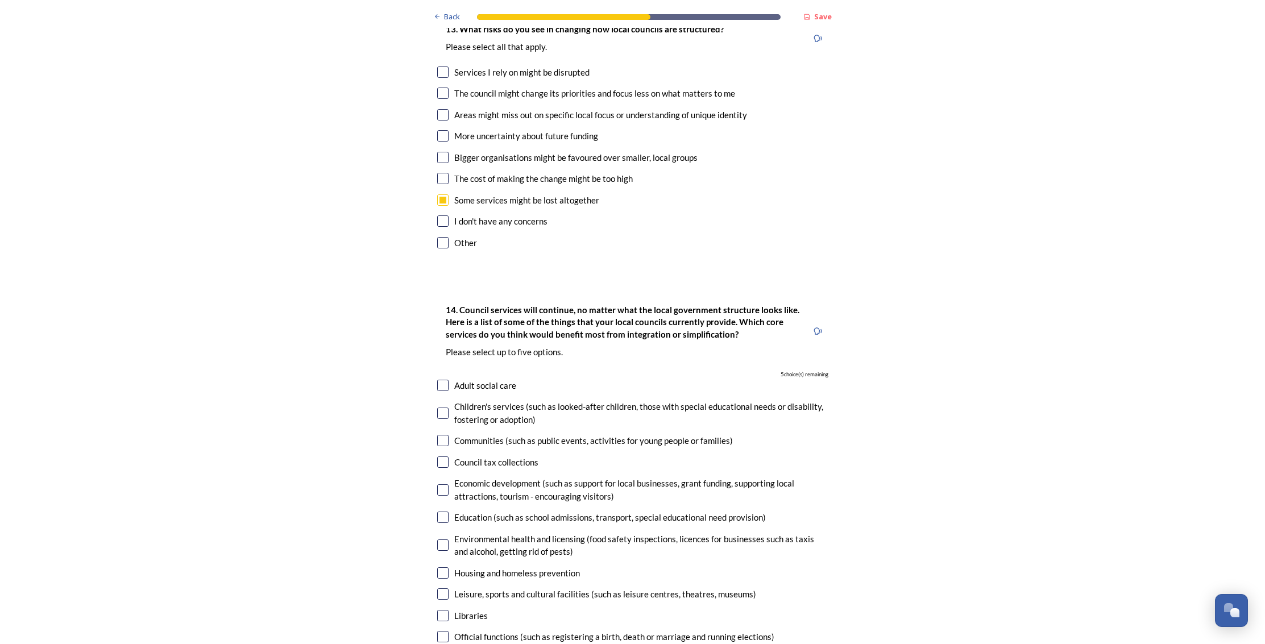
scroll to position [2196, 0]
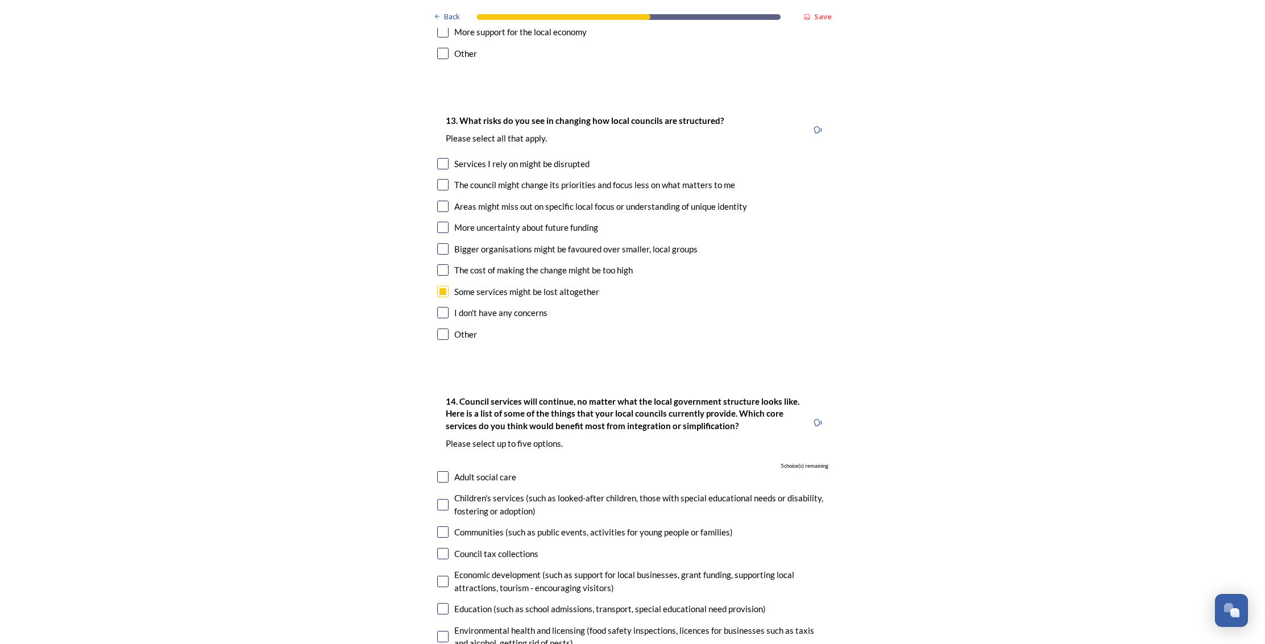
click at [441, 286] on input "checkbox" at bounding box center [442, 291] width 11 height 11
checkbox input "false"
click at [446, 307] on input "checkbox" at bounding box center [442, 312] width 11 height 11
checkbox input "true"
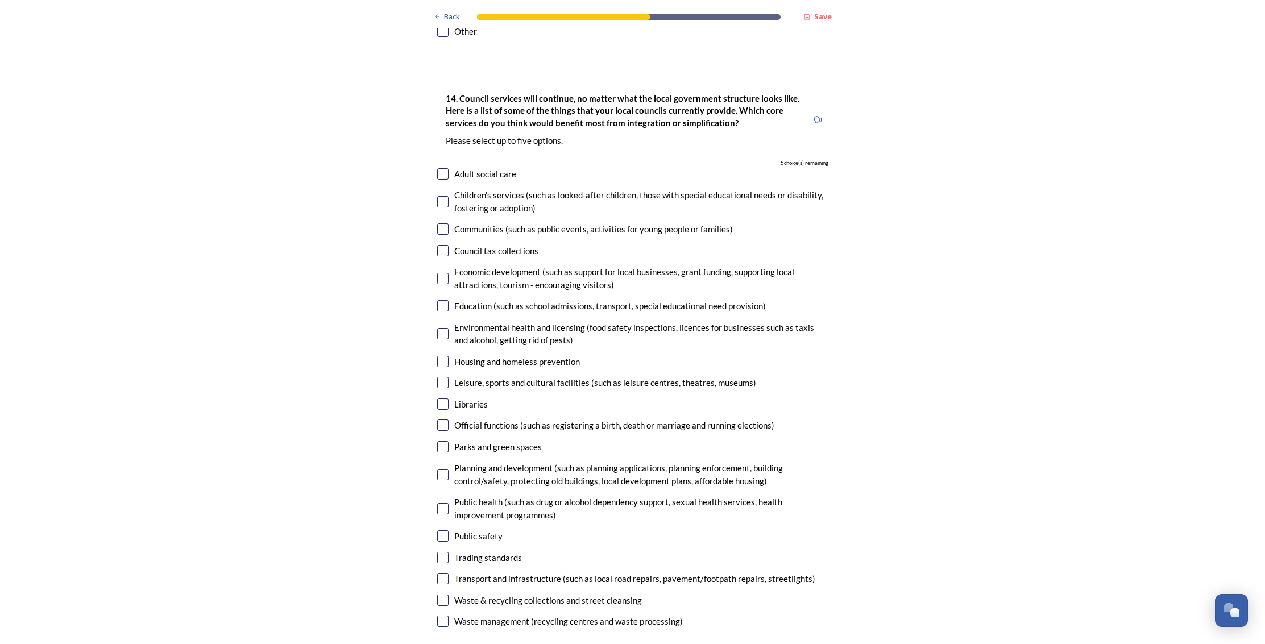
scroll to position [2506, 0]
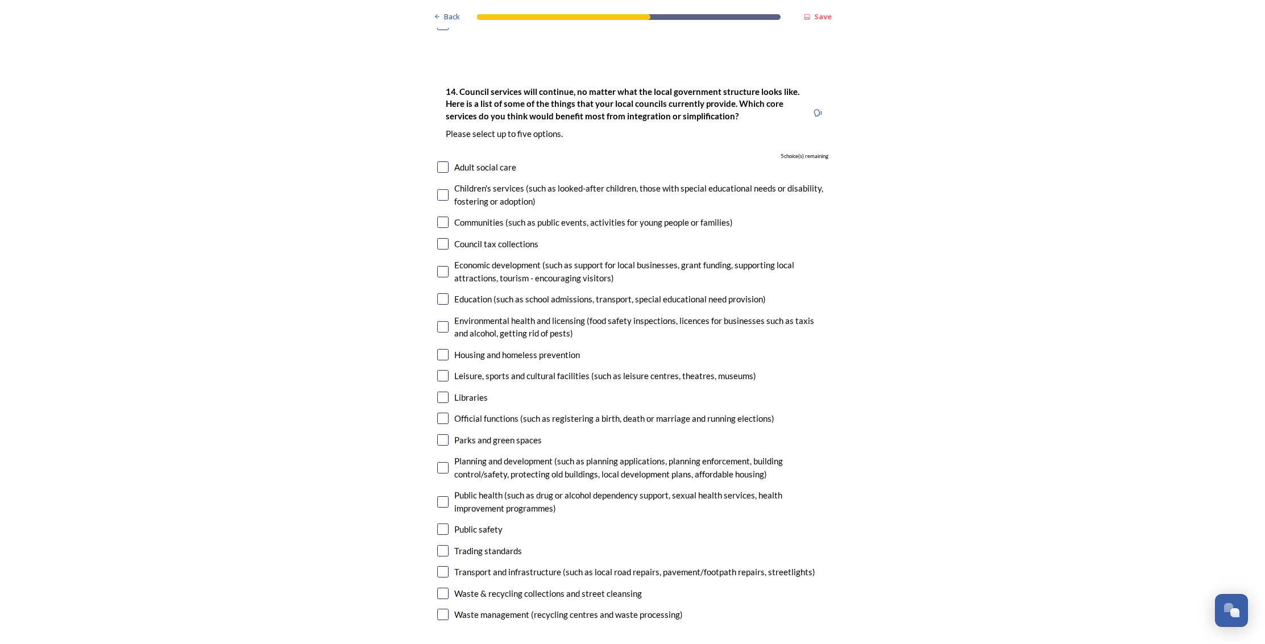
click at [442, 238] on input "checkbox" at bounding box center [442, 243] width 11 height 11
checkbox input "true"
click at [442, 266] on input "checkbox" at bounding box center [442, 271] width 11 height 11
checkbox input "true"
click at [442, 293] on input "checkbox" at bounding box center [442, 298] width 11 height 11
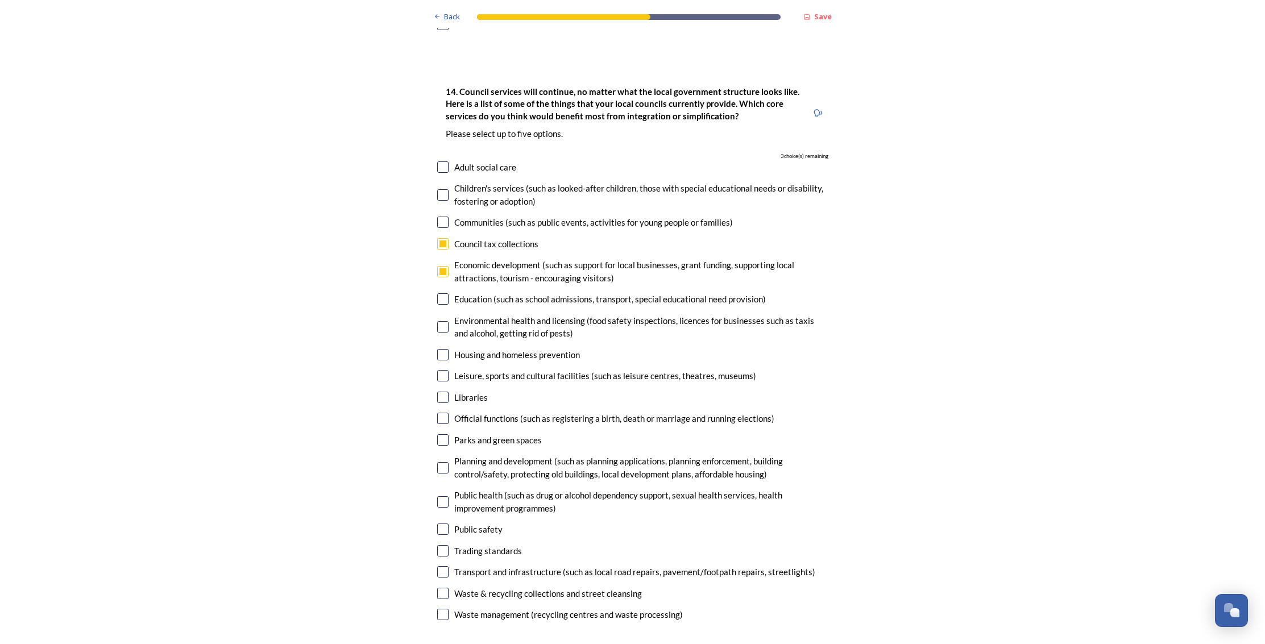
checkbox input "true"
click at [441, 370] on input "checkbox" at bounding box center [442, 375] width 11 height 11
checkbox input "true"
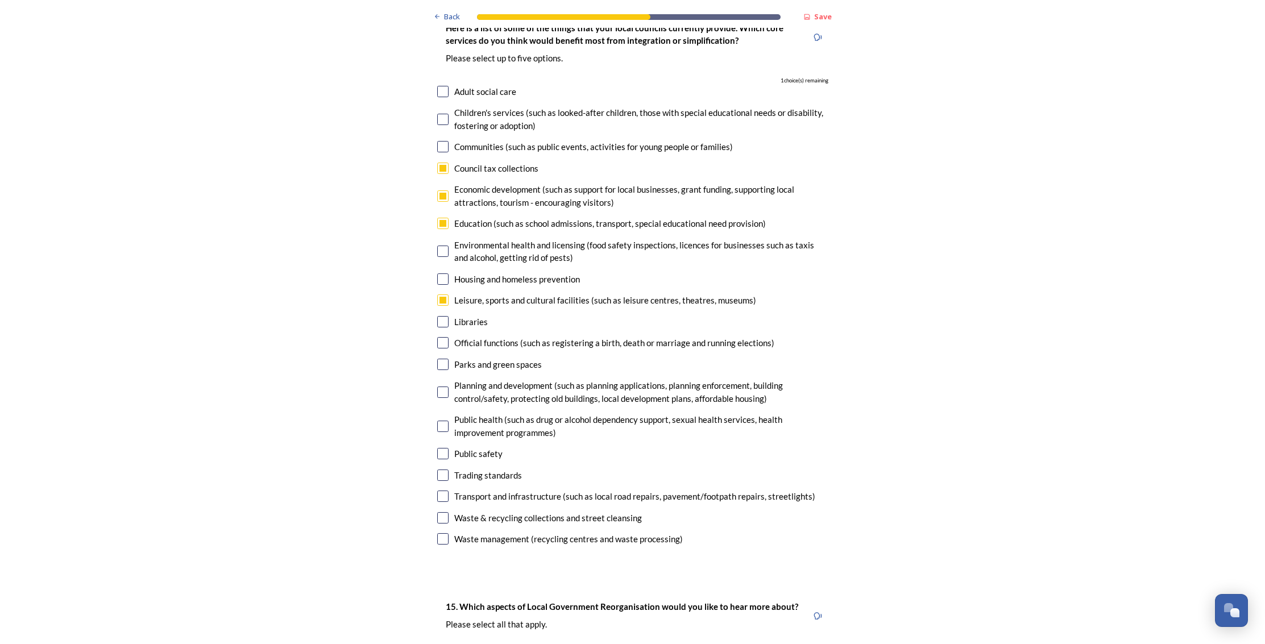
scroll to position [2594, 0]
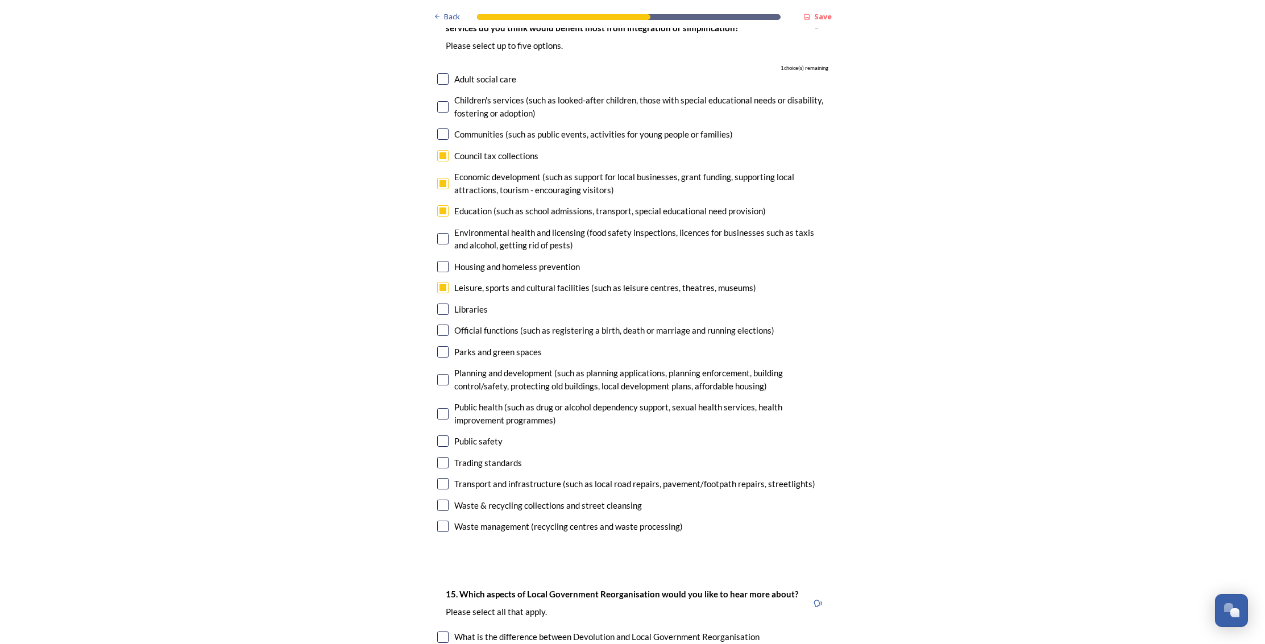
click at [443, 325] on input "checkbox" at bounding box center [442, 330] width 11 height 11
checkbox input "true"
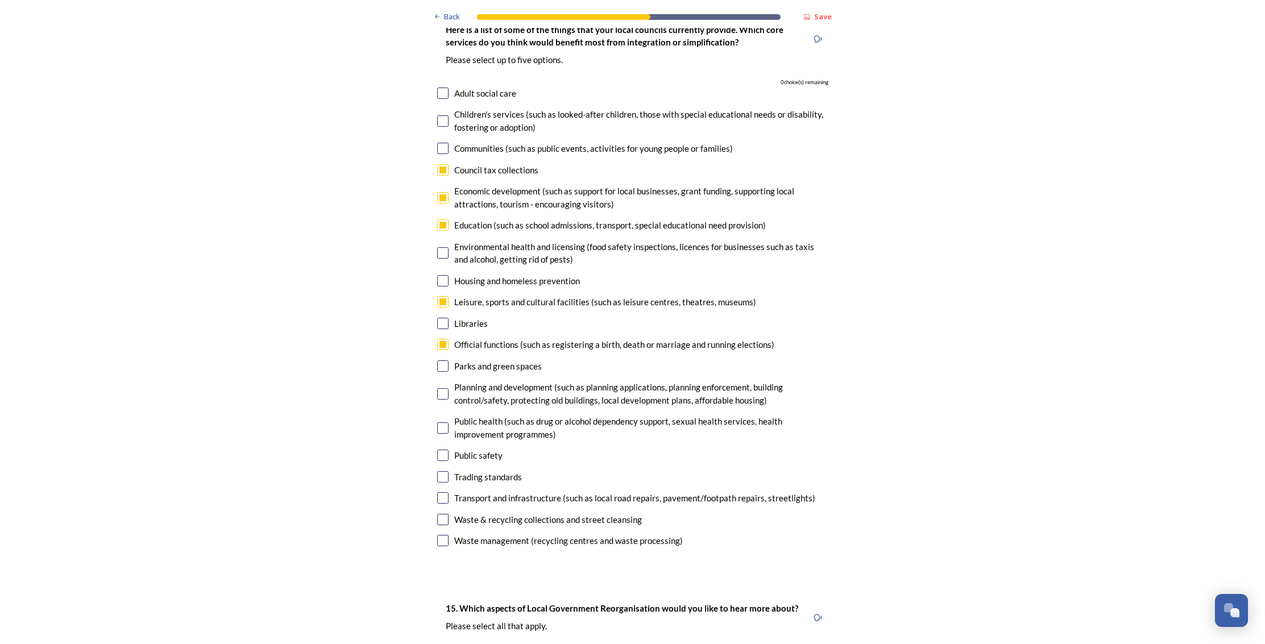
scroll to position [2584, 0]
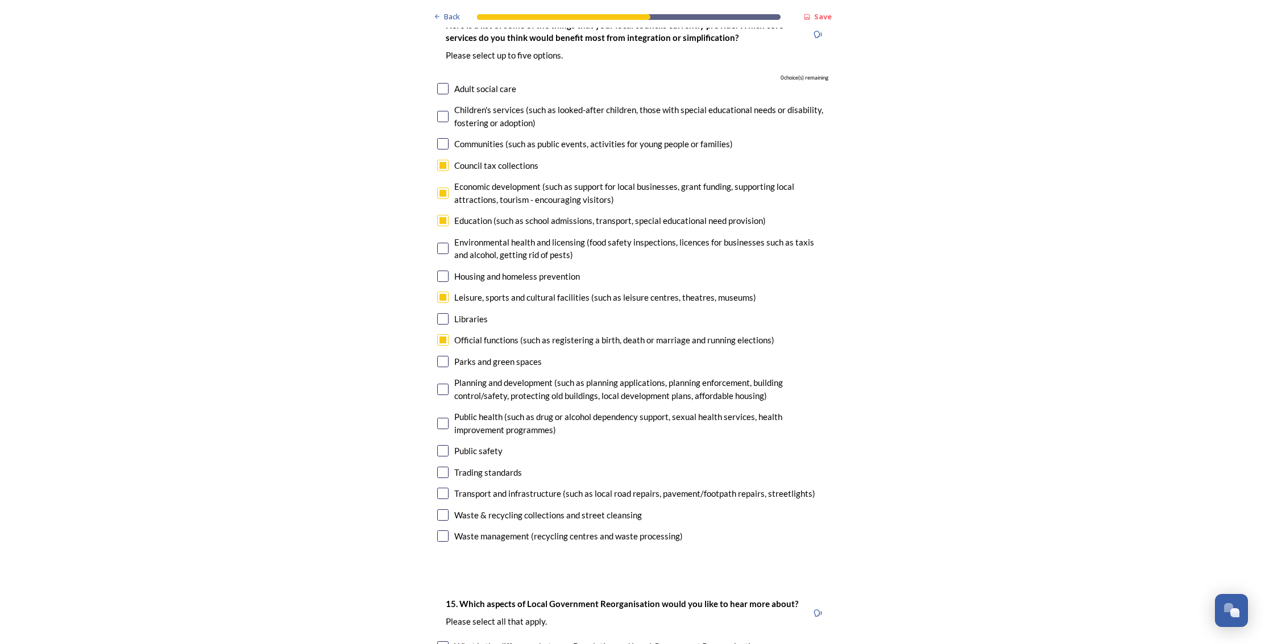
click at [445, 356] on input "checkbox" at bounding box center [442, 361] width 11 height 11
checkbox input "false"
click at [442, 418] on input "checkbox" at bounding box center [442, 423] width 11 height 11
checkbox input "false"
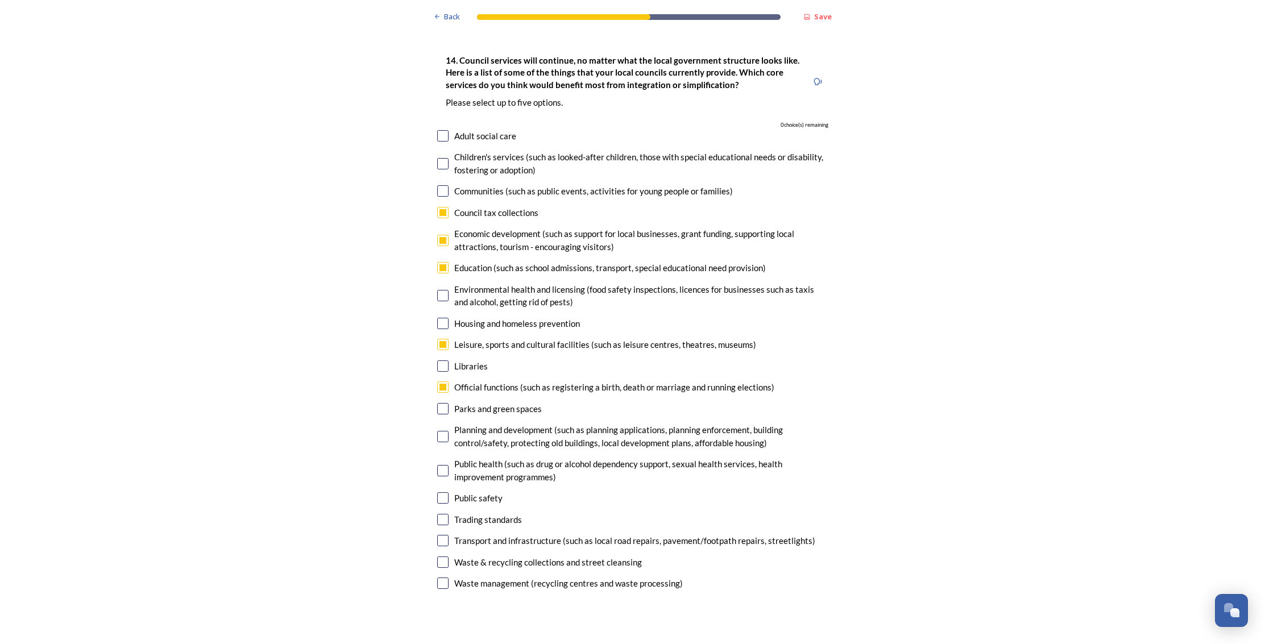
scroll to position [2536, 0]
click at [445, 263] on input "checkbox" at bounding box center [442, 268] width 11 height 11
checkbox input "false"
click at [443, 536] on input "checkbox" at bounding box center [442, 541] width 11 height 11
checkbox input "true"
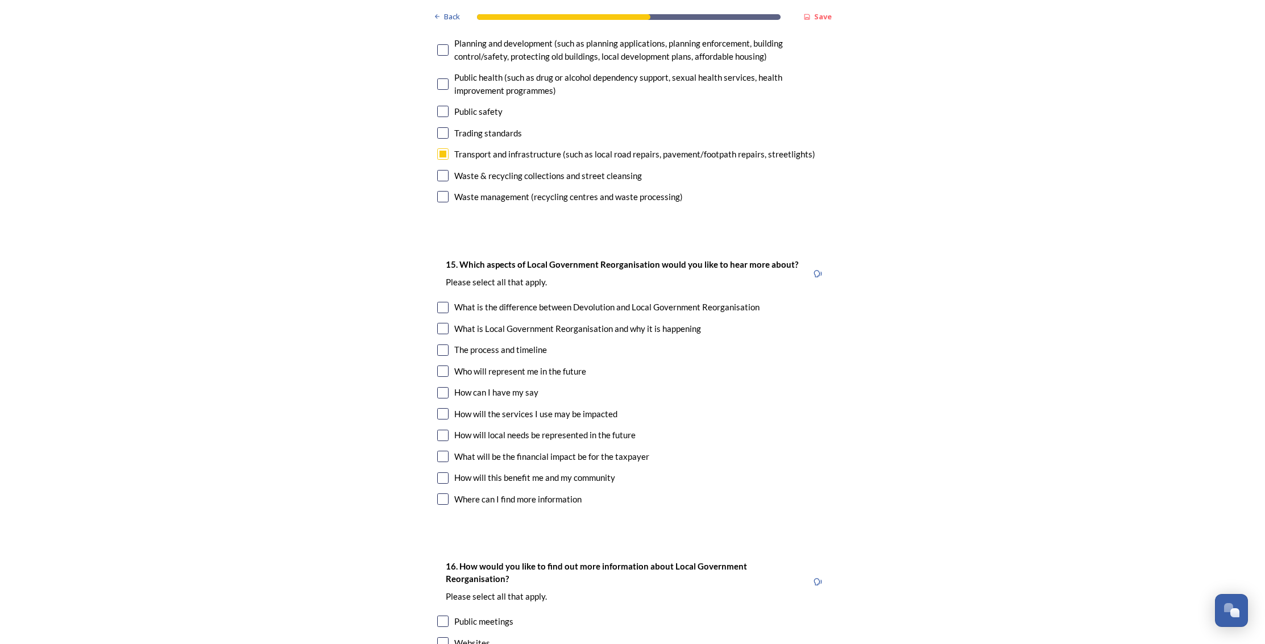
scroll to position [2927, 0]
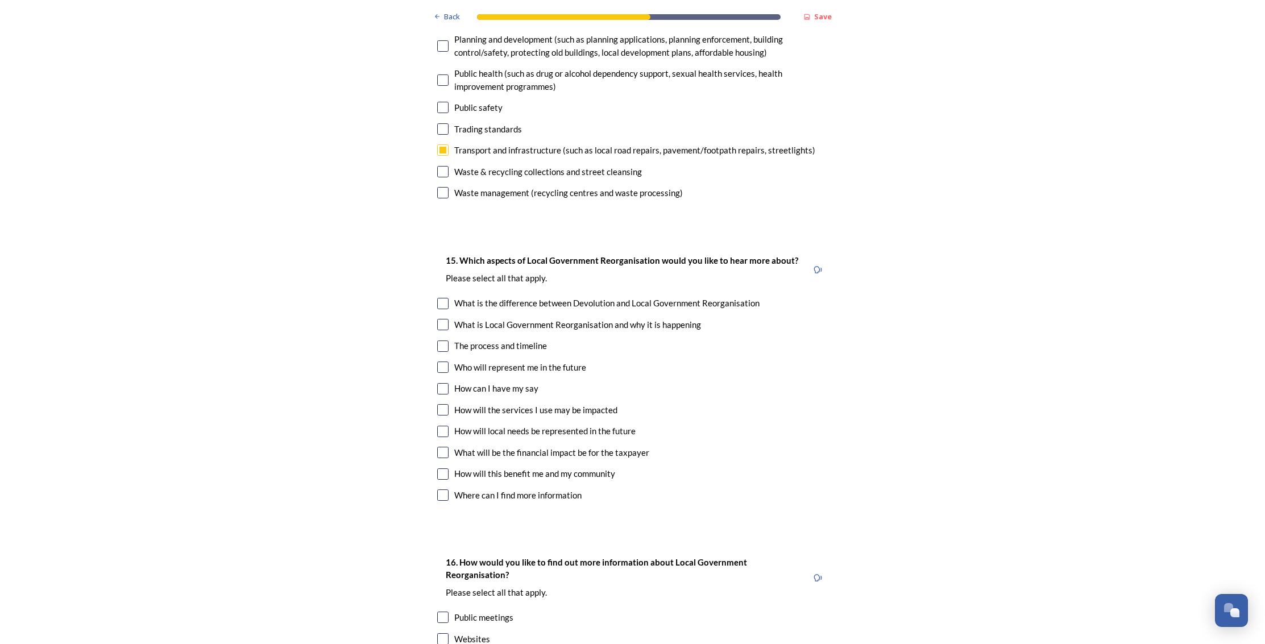
click at [444, 340] on input "checkbox" at bounding box center [442, 345] width 11 height 11
checkbox input "true"
click at [441, 426] on input "checkbox" at bounding box center [442, 431] width 11 height 11
checkbox input "true"
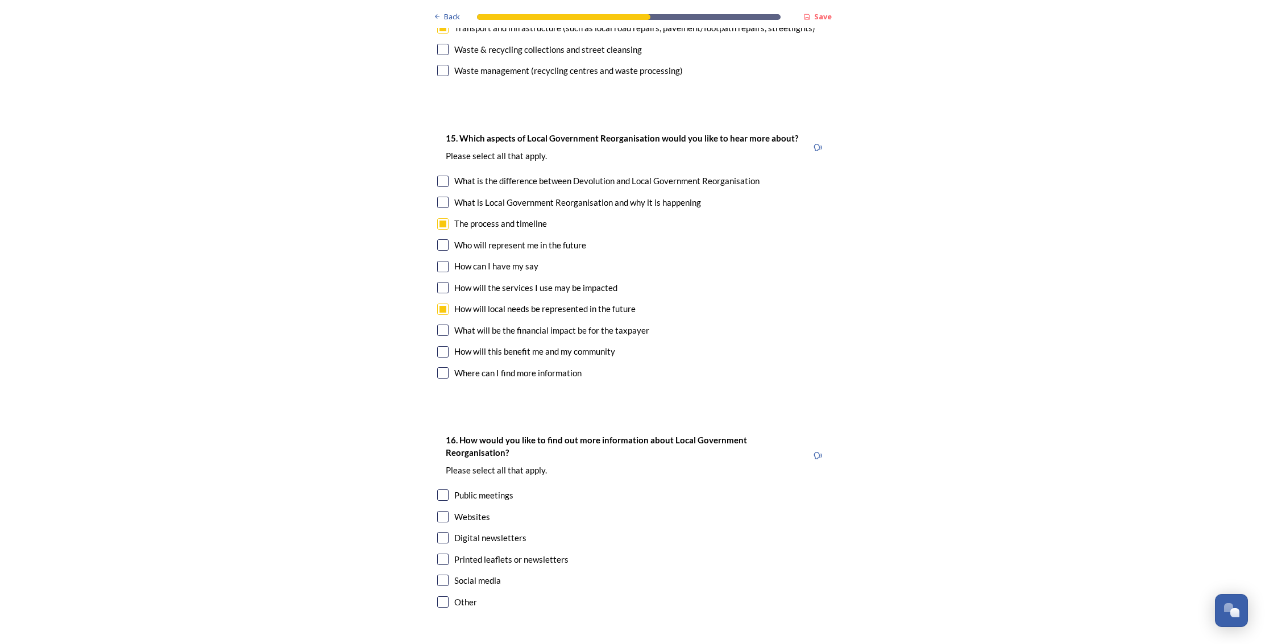
scroll to position [3116, 0]
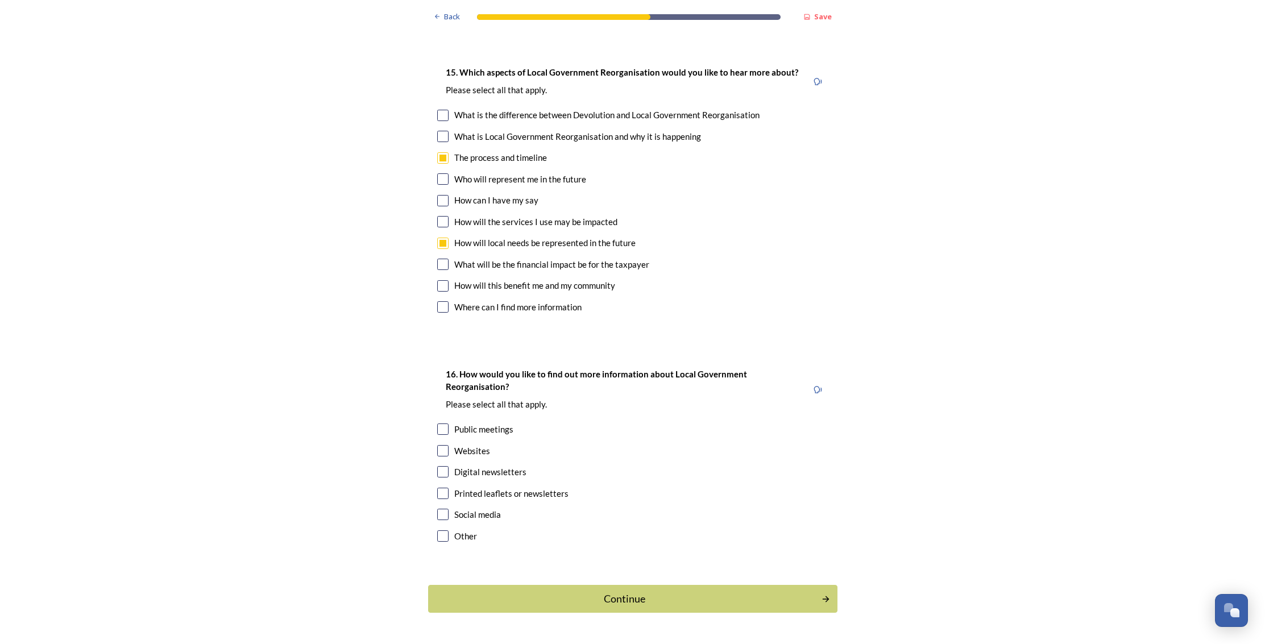
click at [440, 466] on input "checkbox" at bounding box center [442, 471] width 11 height 11
checkbox input "true"
click at [444, 445] on input "checkbox" at bounding box center [442, 450] width 11 height 11
checkbox input "true"
click at [618, 591] on div "Continue" at bounding box center [624, 598] width 385 height 15
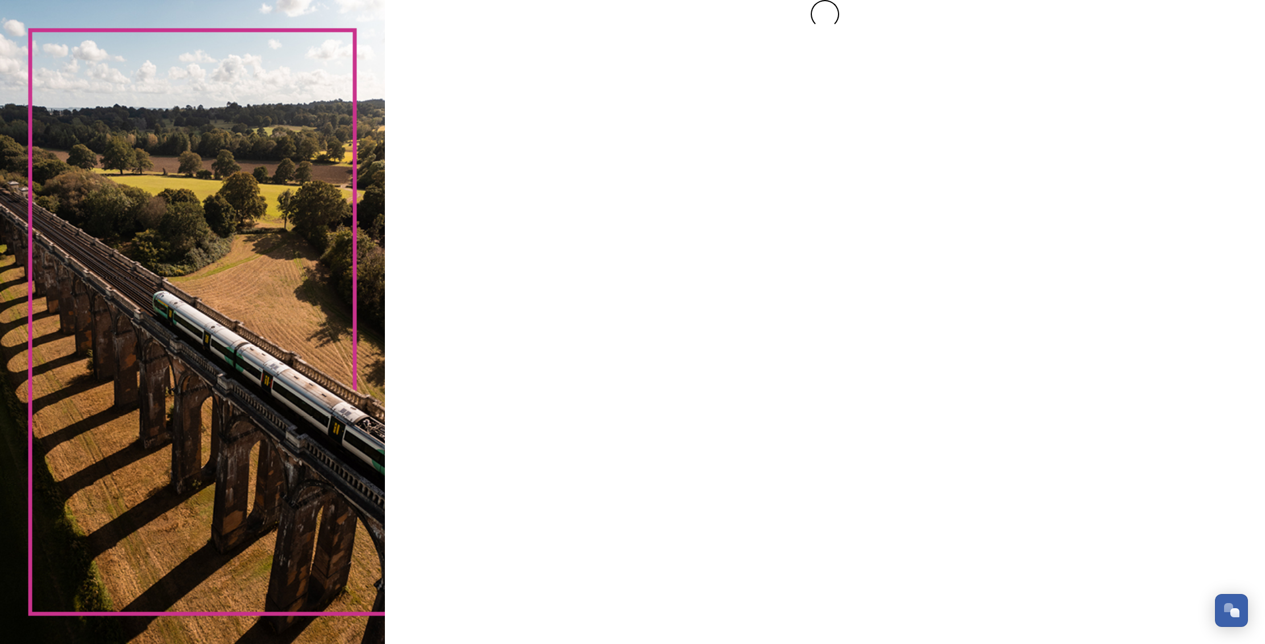
scroll to position [0, 0]
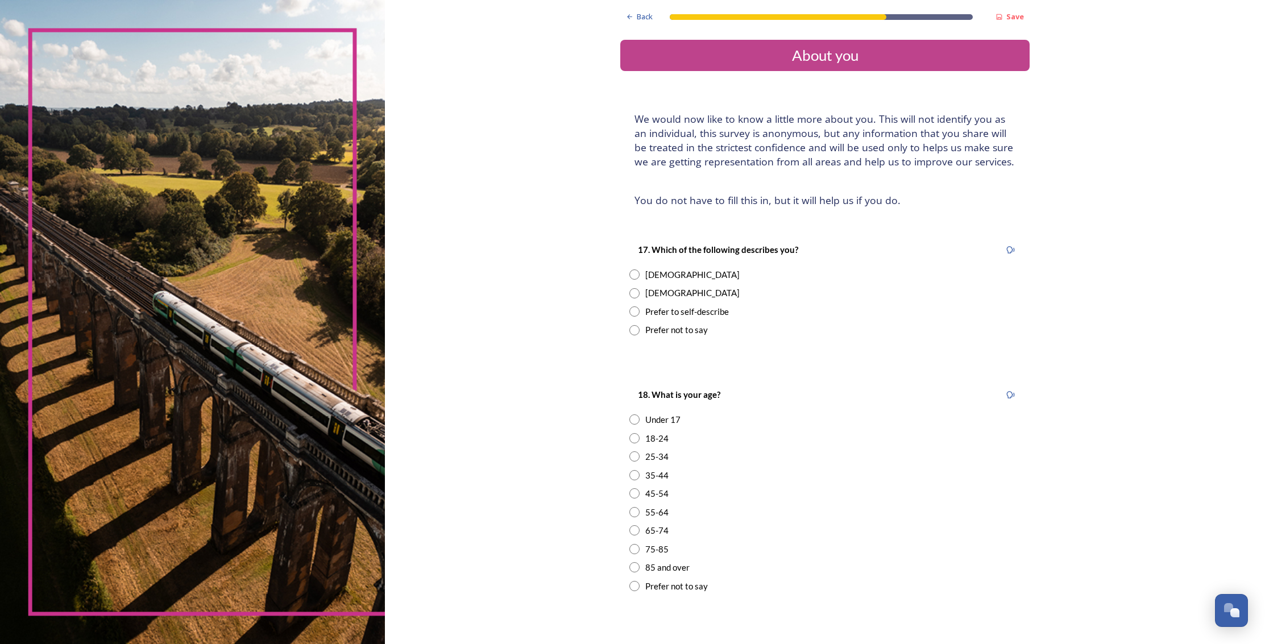
click at [634, 290] on input "radio" at bounding box center [634, 293] width 10 height 10
radio input "true"
click at [631, 510] on input "radio" at bounding box center [634, 512] width 10 height 10
radio input "true"
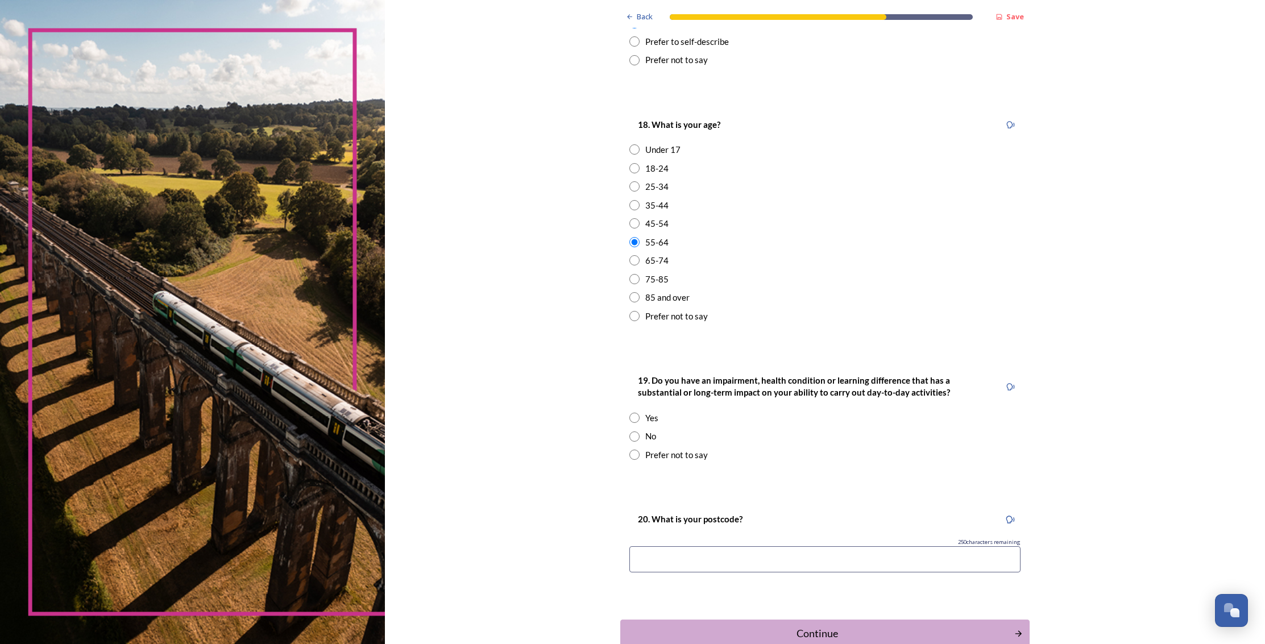
scroll to position [326, 0]
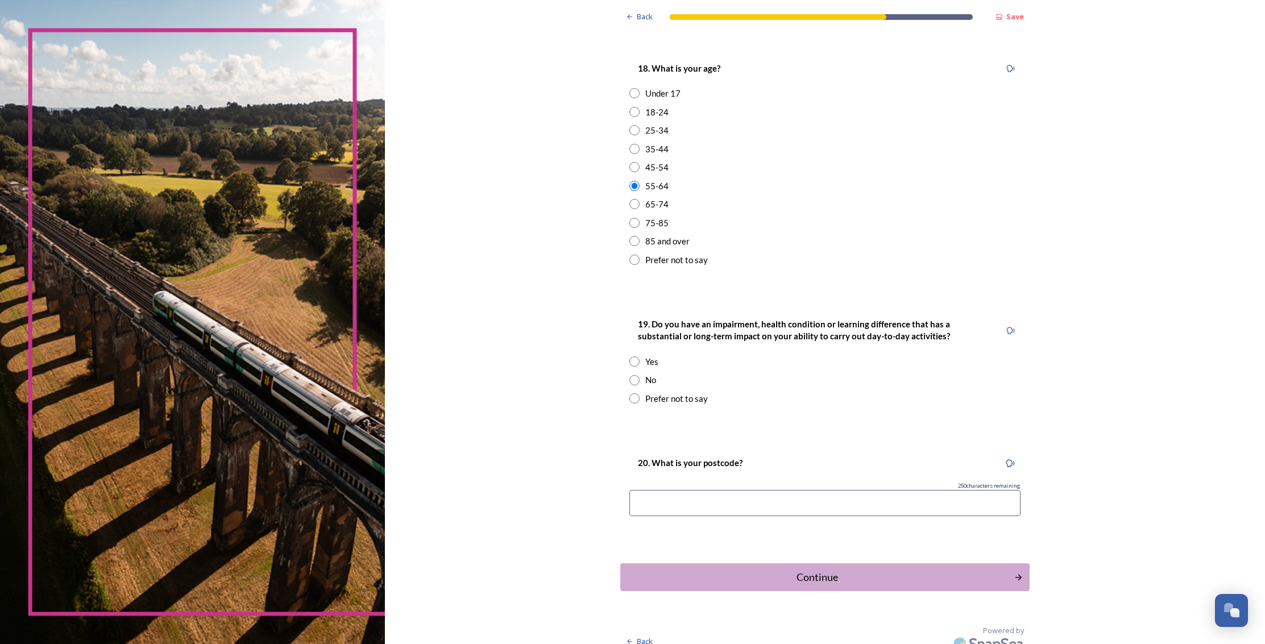
click at [635, 381] on input "radio" at bounding box center [634, 380] width 10 height 10
radio input "true"
click at [659, 500] on input at bounding box center [824, 503] width 391 height 26
type input "BN18 0NU"
click at [802, 577] on div "Continue" at bounding box center [816, 577] width 381 height 15
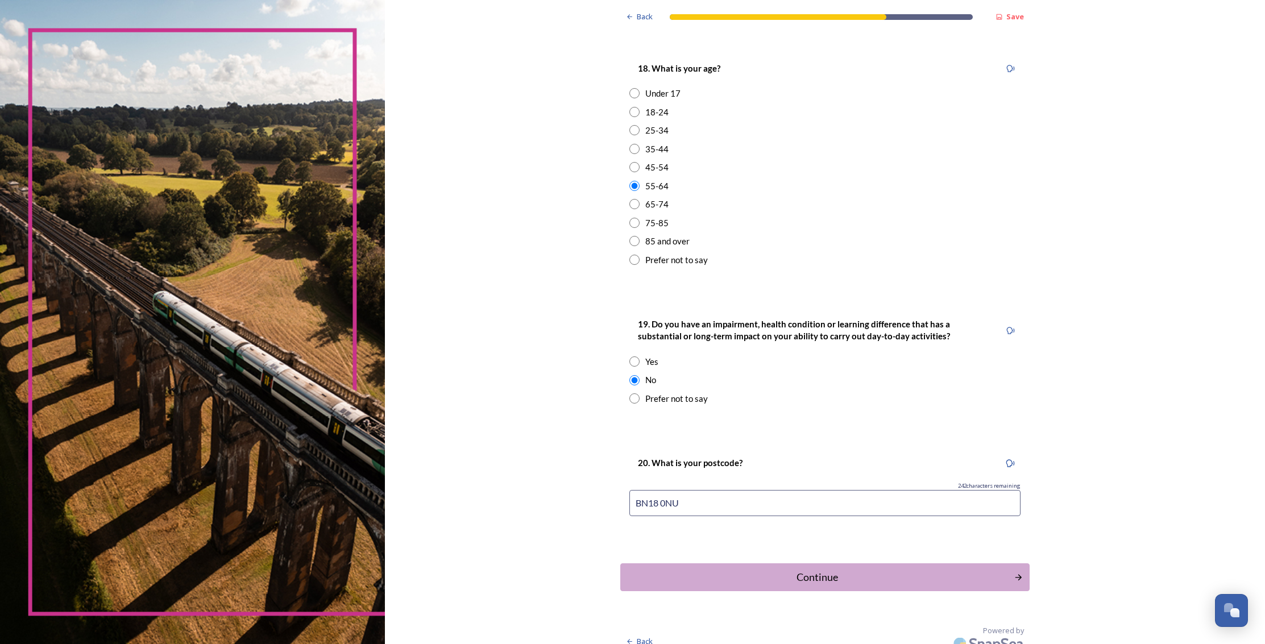
scroll to position [0, 0]
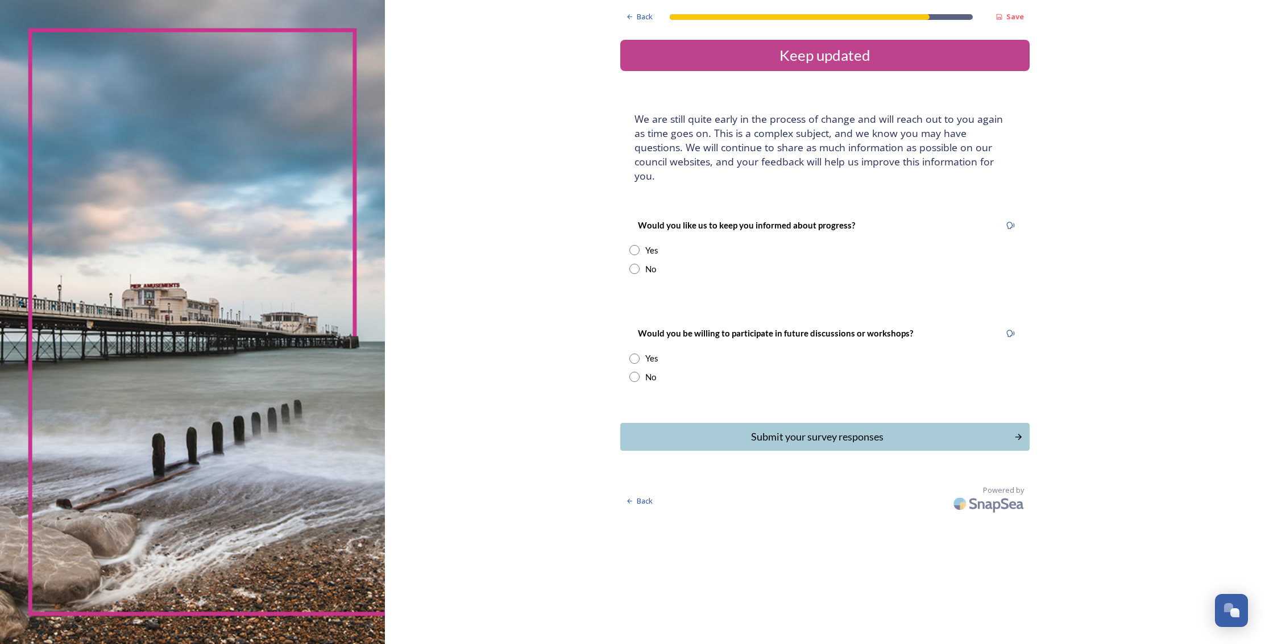
click at [635, 245] on input "radio" at bounding box center [634, 250] width 10 height 10
radio input "true"
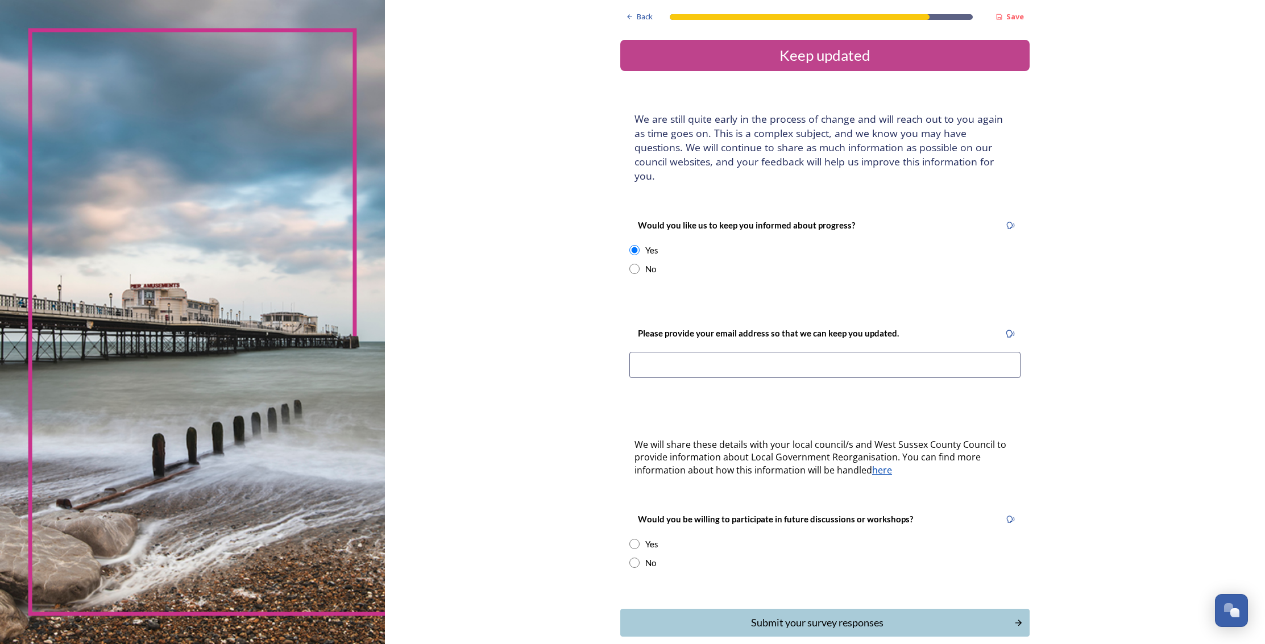
click at [651, 352] on input at bounding box center [824, 365] width 391 height 26
type input "[EMAIL_ADDRESS][DOMAIN_NAME]"
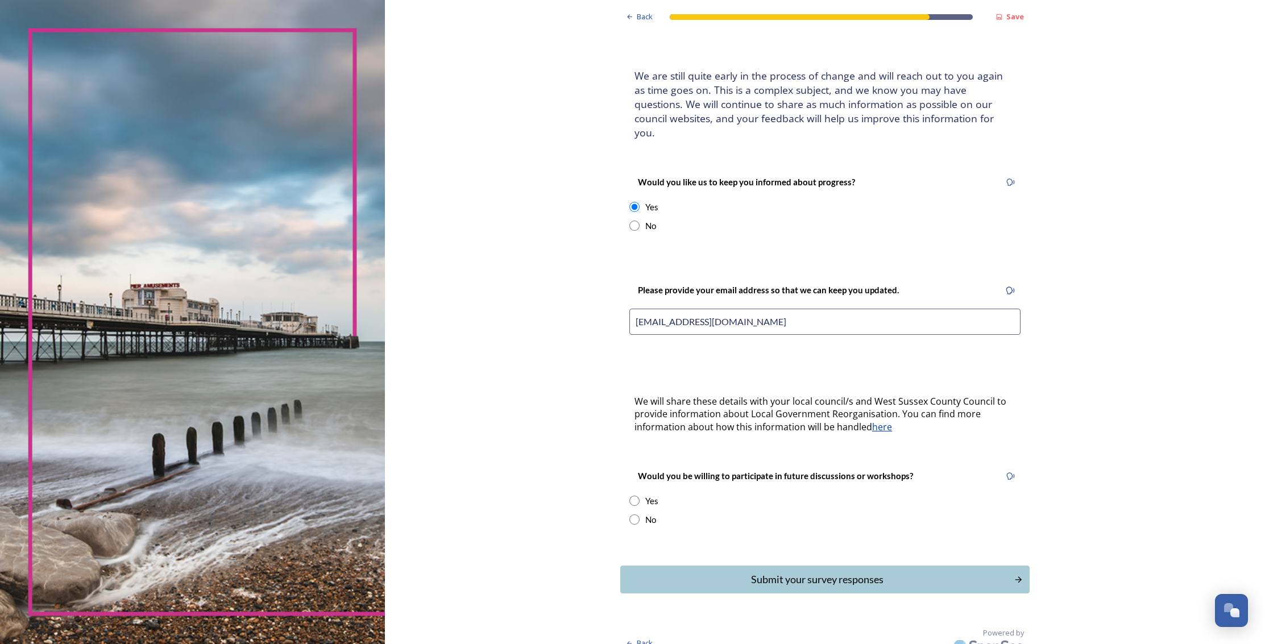
click at [637, 496] on input "radio" at bounding box center [634, 501] width 10 height 10
radio input "true"
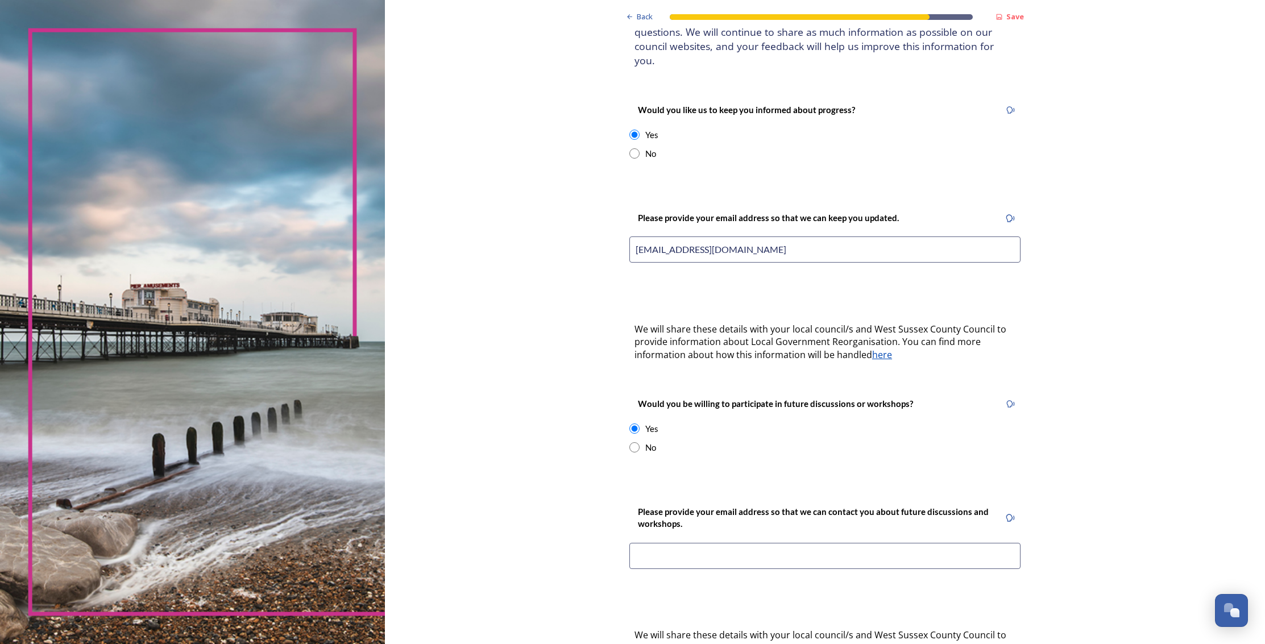
scroll to position [170, 0]
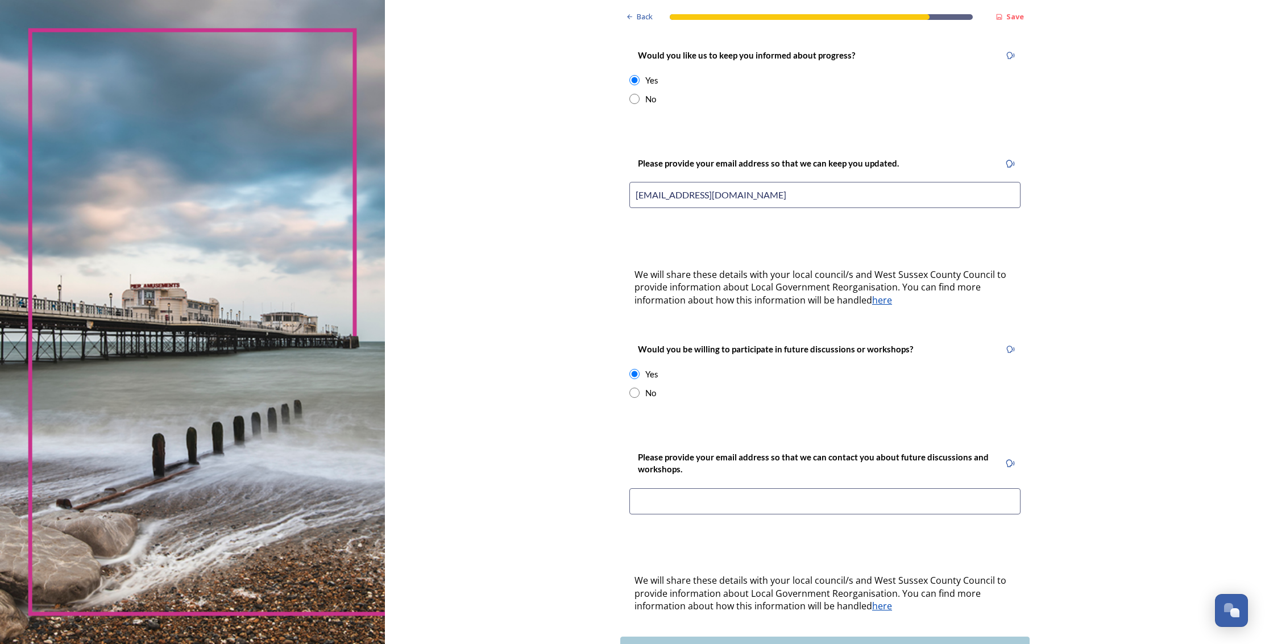
click at [739, 488] on input at bounding box center [824, 501] width 391 height 26
type input "[EMAIL_ADDRESS][DOMAIN_NAME]"
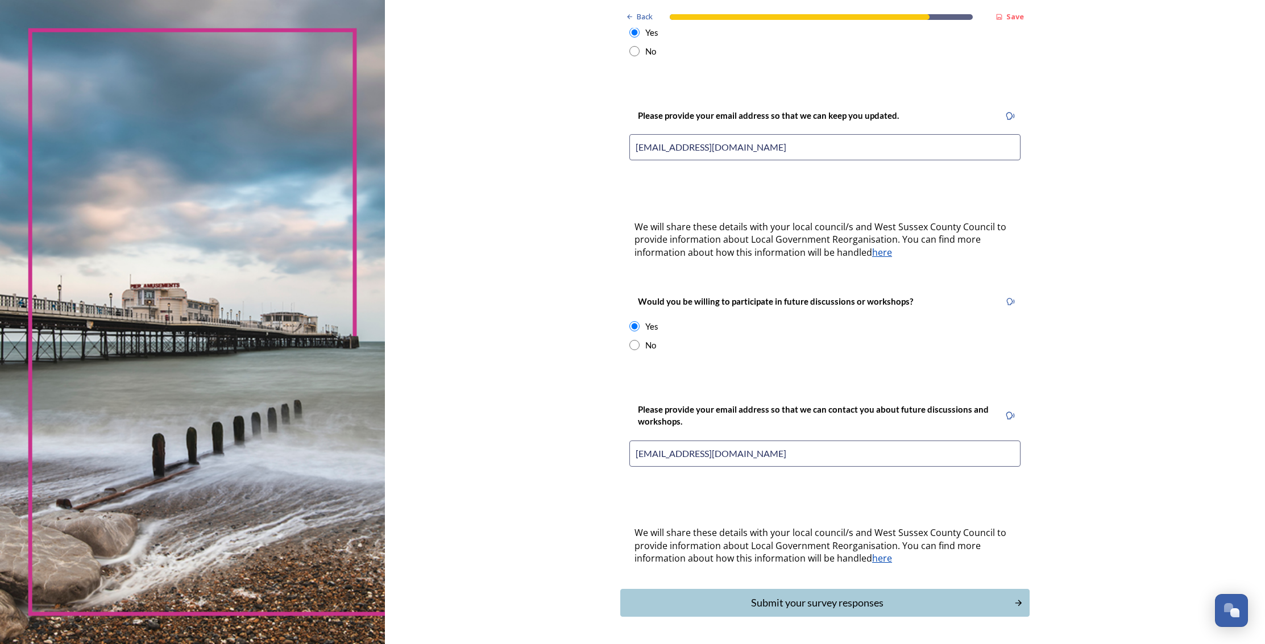
scroll to position [240, 0]
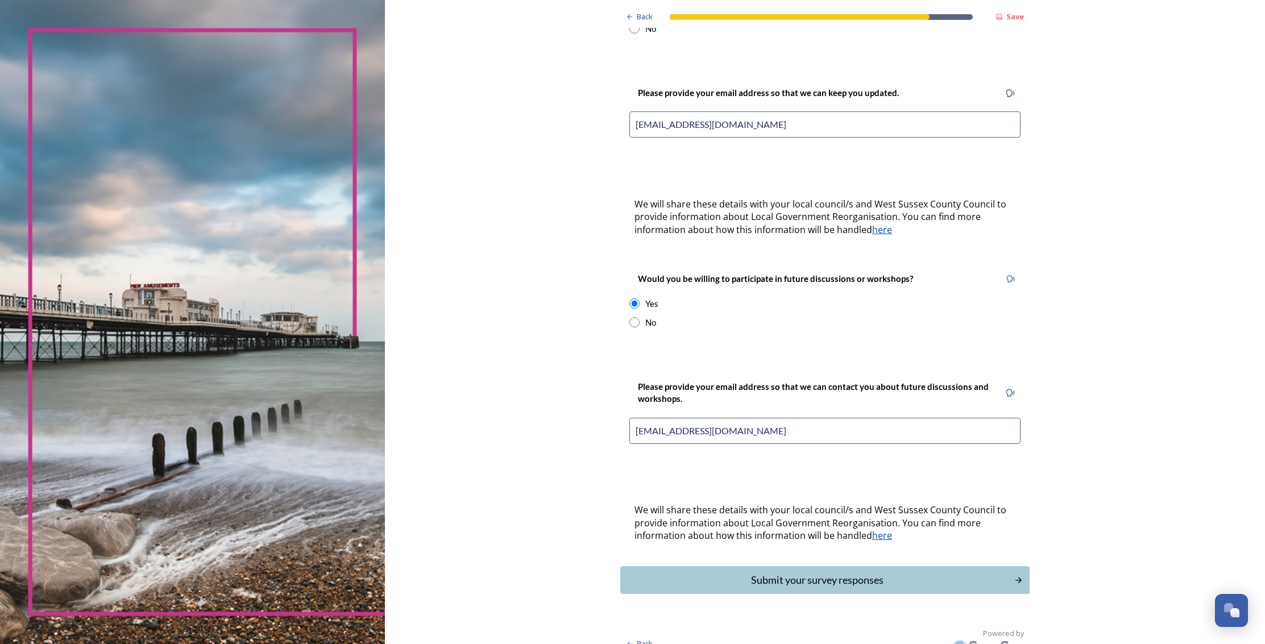
click at [821, 572] on div "Submit your survey responses" at bounding box center [816, 579] width 381 height 15
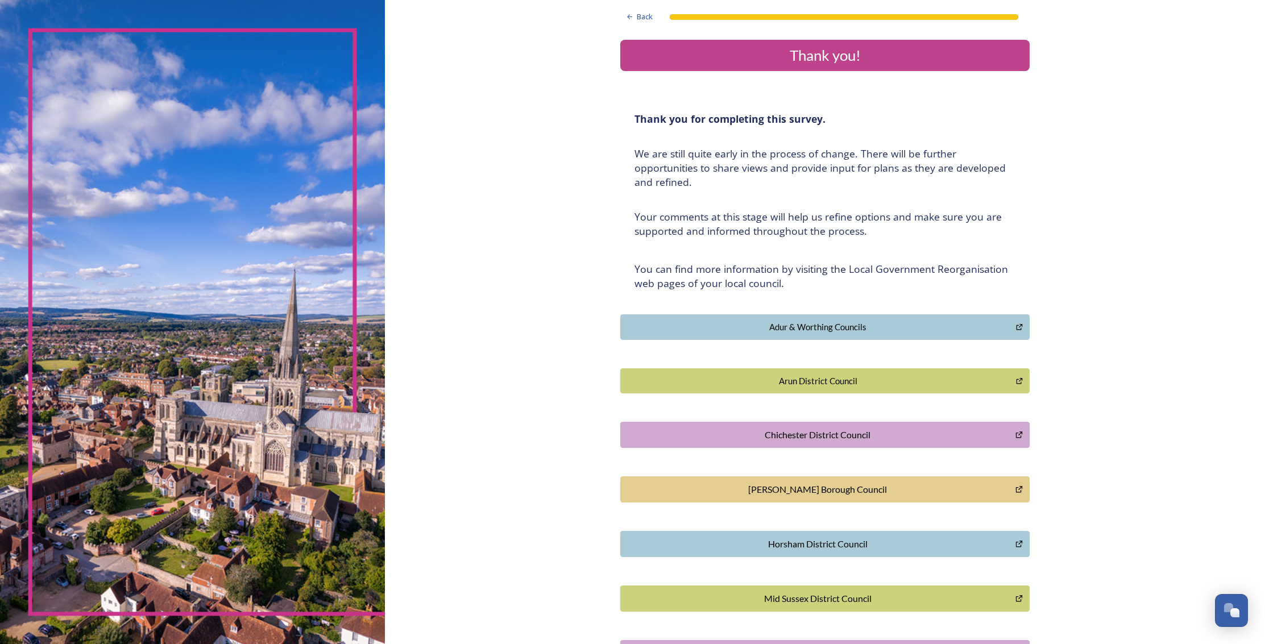
click at [767, 383] on div "Arun District Council" at bounding box center [817, 381] width 383 height 13
